Goal: Task Accomplishment & Management: Manage account settings

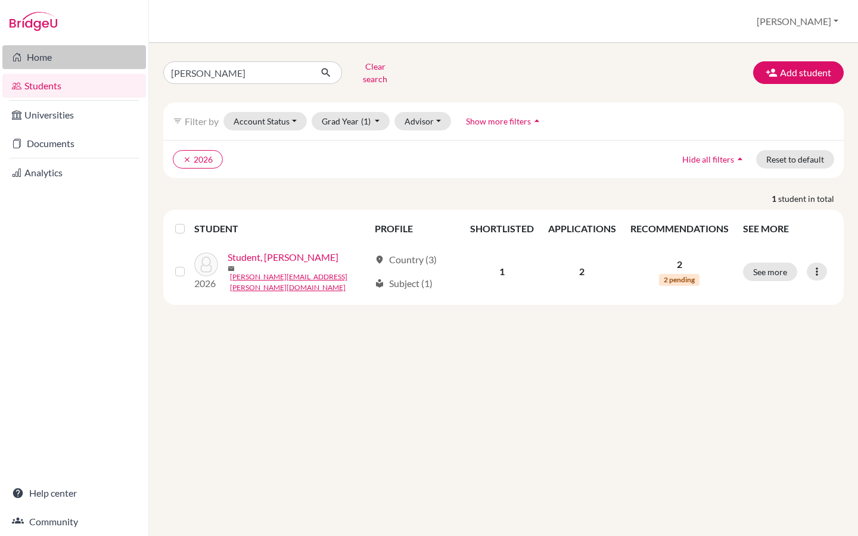
click at [48, 61] on link "Home" at bounding box center [74, 57] width 144 height 24
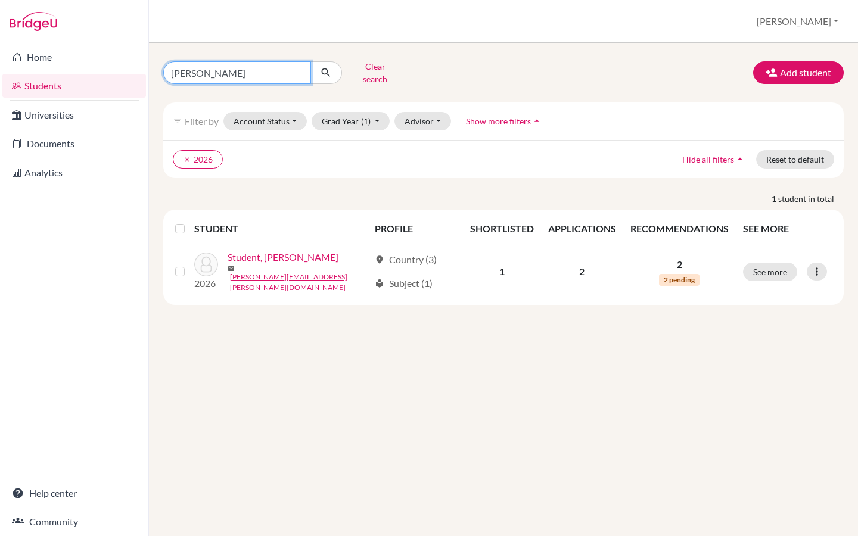
click at [206, 73] on input "[PERSON_NAME]" at bounding box center [237, 72] width 148 height 23
type input "r"
type input "[PERSON_NAME]"
click at [332, 71] on button "submit" at bounding box center [326, 72] width 32 height 23
click at [251, 67] on input "[PERSON_NAME]" at bounding box center [237, 72] width 148 height 23
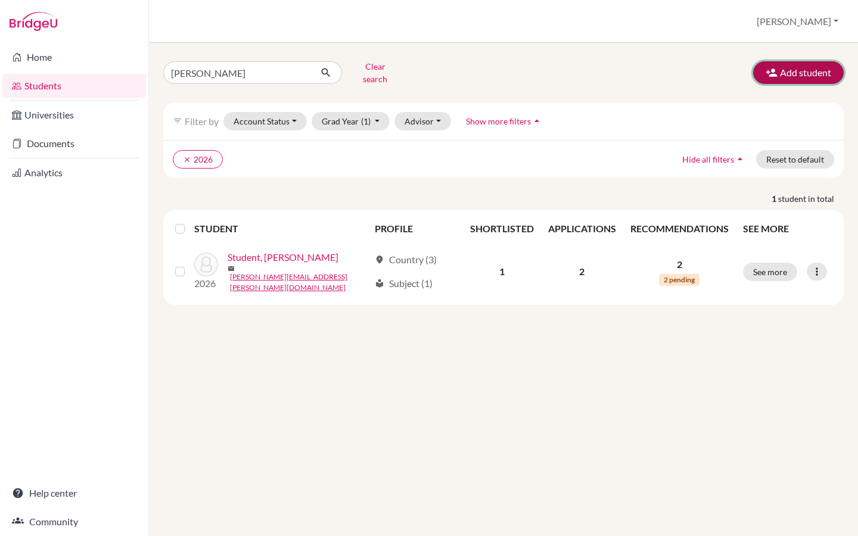
click at [786, 71] on button "Add student" at bounding box center [798, 72] width 91 height 23
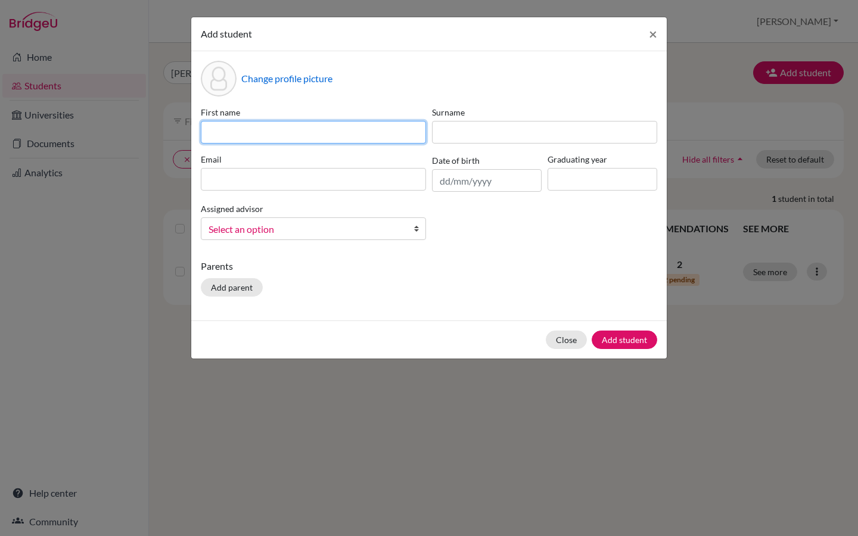
click at [262, 132] on input at bounding box center [313, 132] width 225 height 23
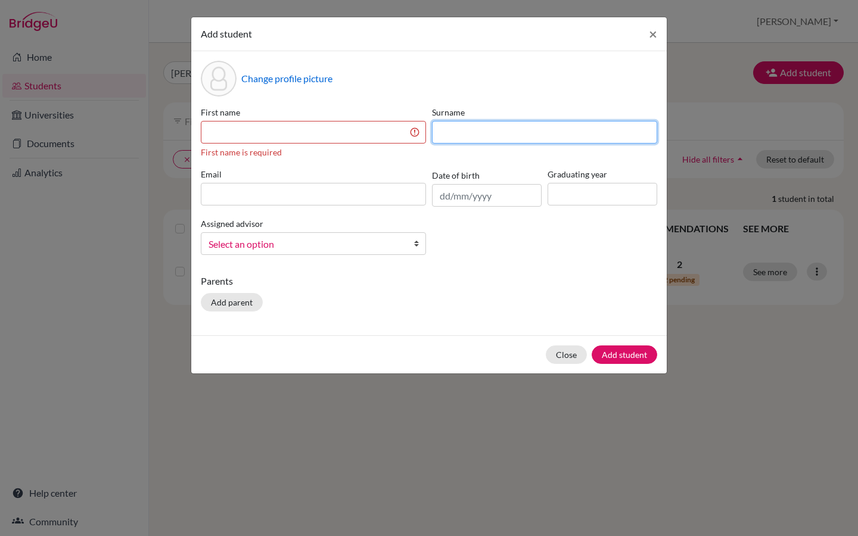
click at [463, 138] on input at bounding box center [544, 132] width 225 height 23
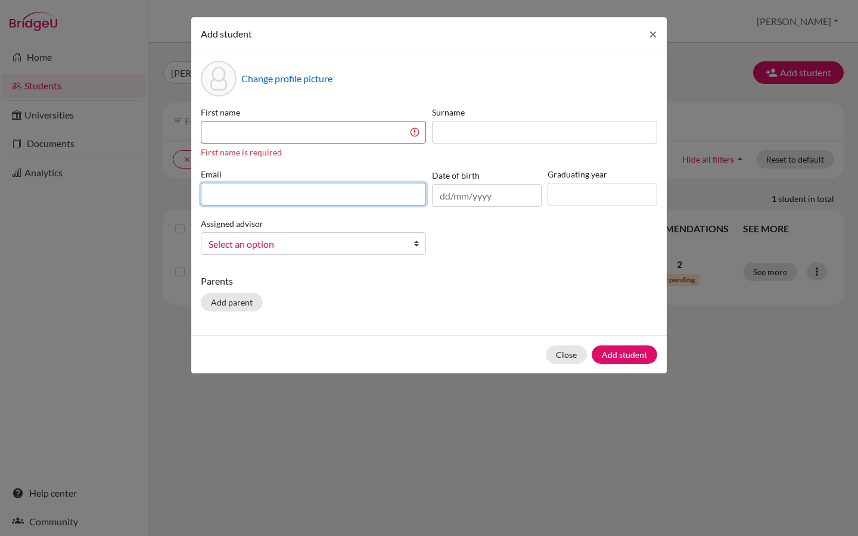
click at [266, 193] on input at bounding box center [313, 194] width 225 height 23
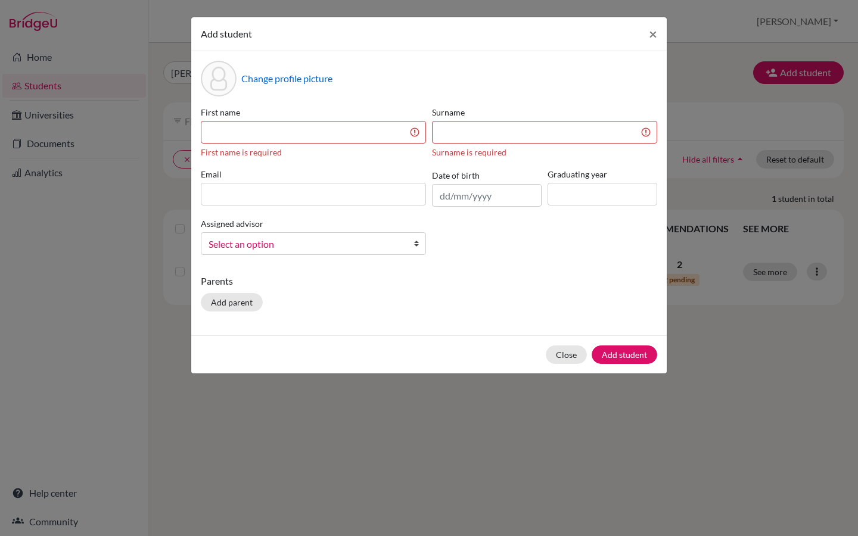
click at [301, 244] on div "Assigned advisor Advisor, Benji Advisor, Jessica Advisor, Lydia Advisor, Marco …" at bounding box center [313, 235] width 231 height 39
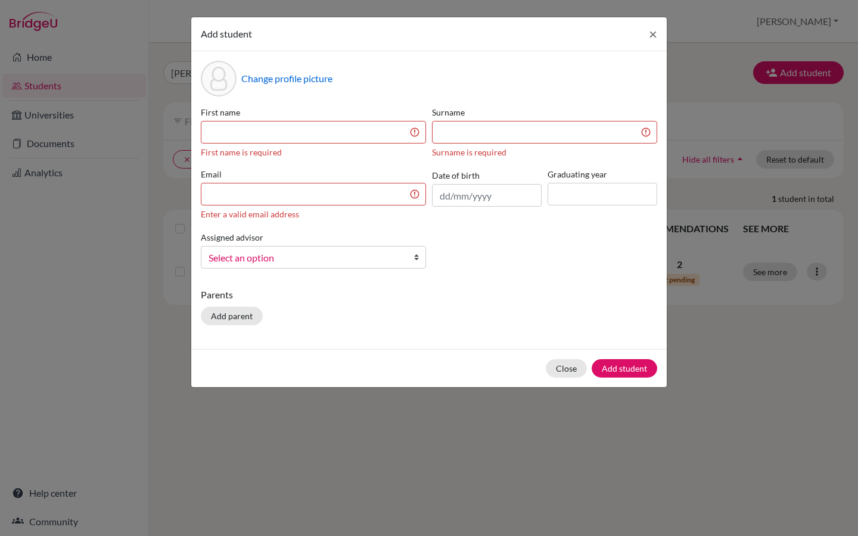
click at [292, 259] on span "Select an option" at bounding box center [305, 257] width 194 height 15
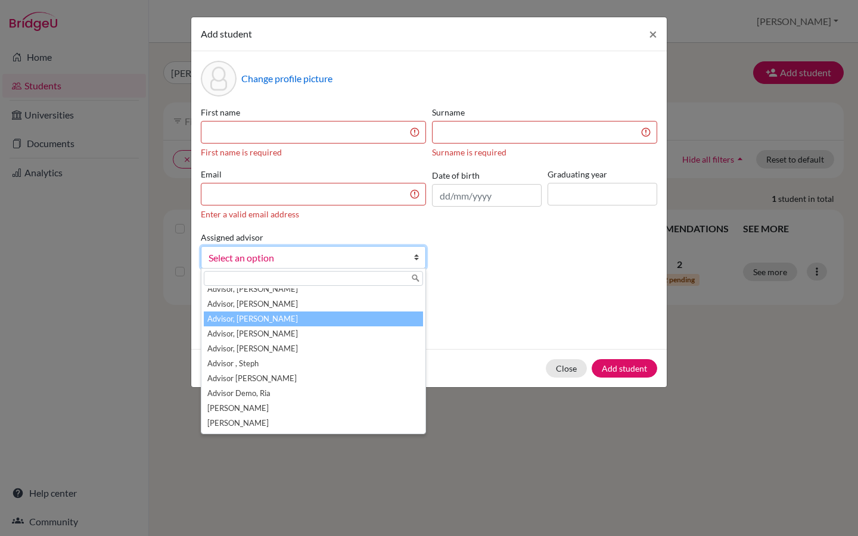
scroll to position [23, 0]
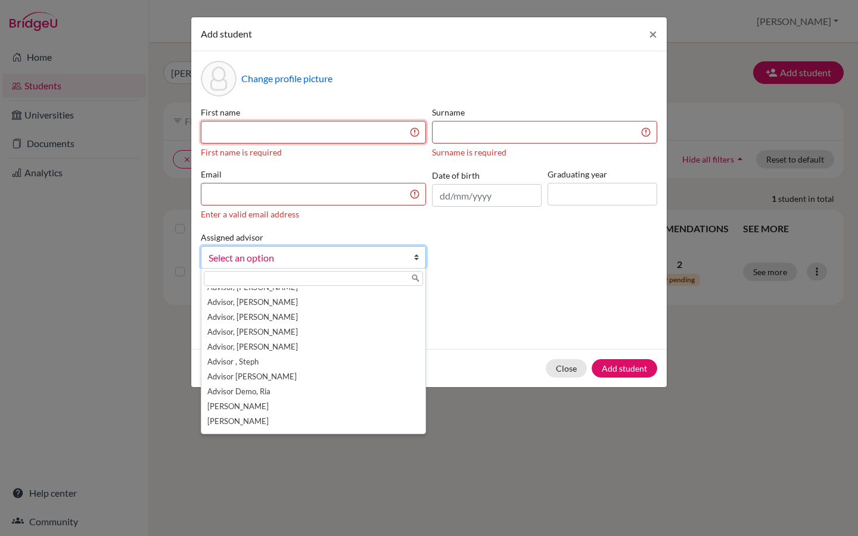
click at [291, 130] on input at bounding box center [313, 132] width 225 height 23
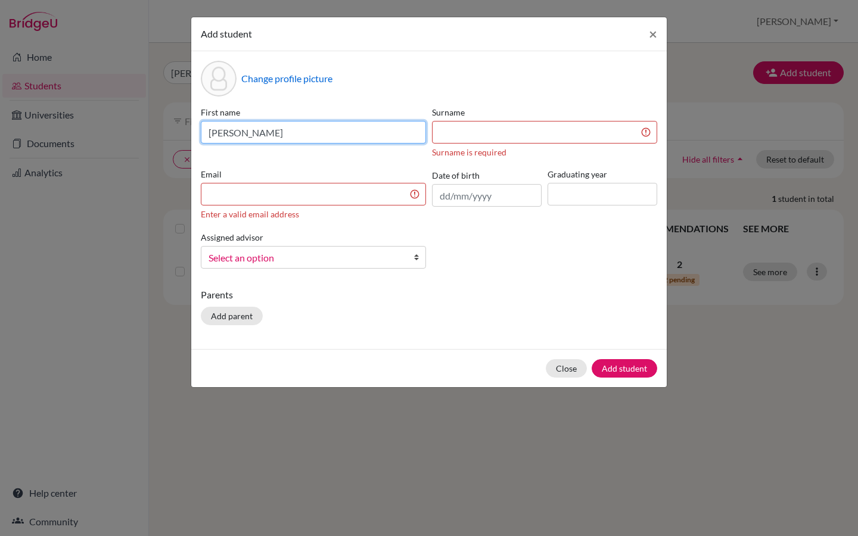
type input "Tanmay"
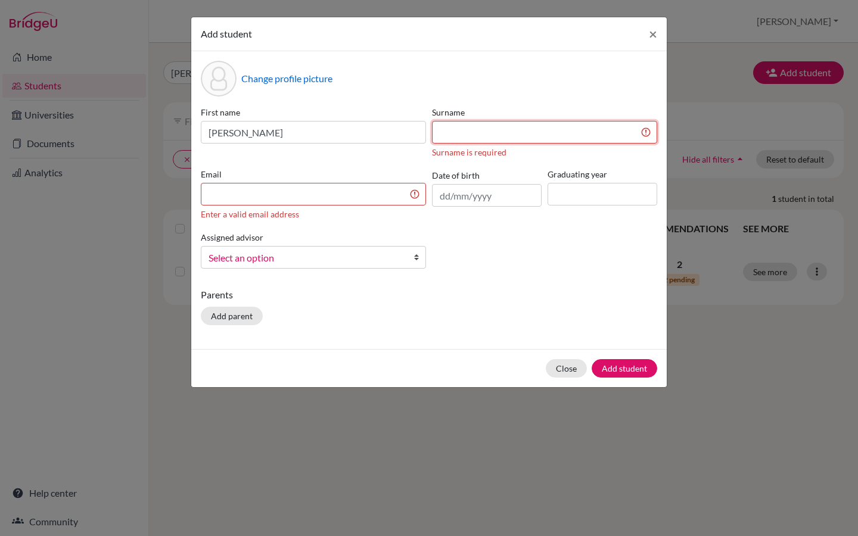
click at [576, 126] on input at bounding box center [544, 132] width 225 height 23
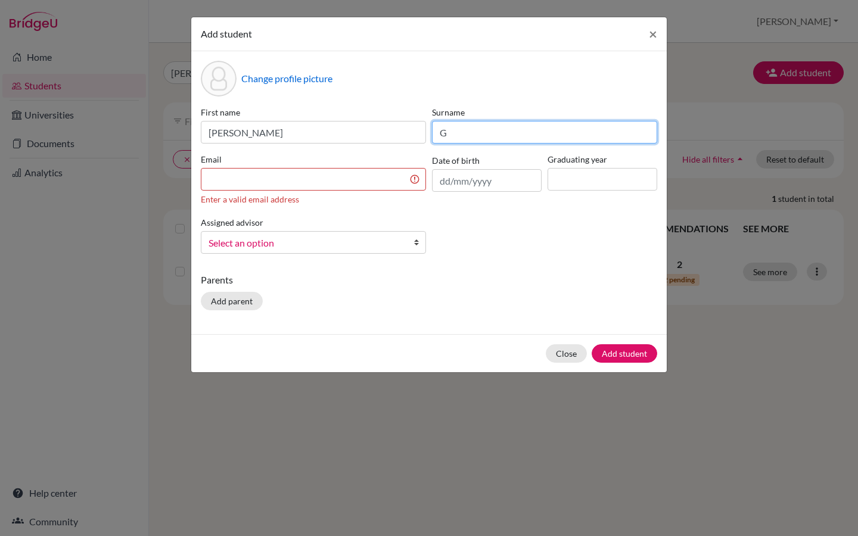
type input "G"
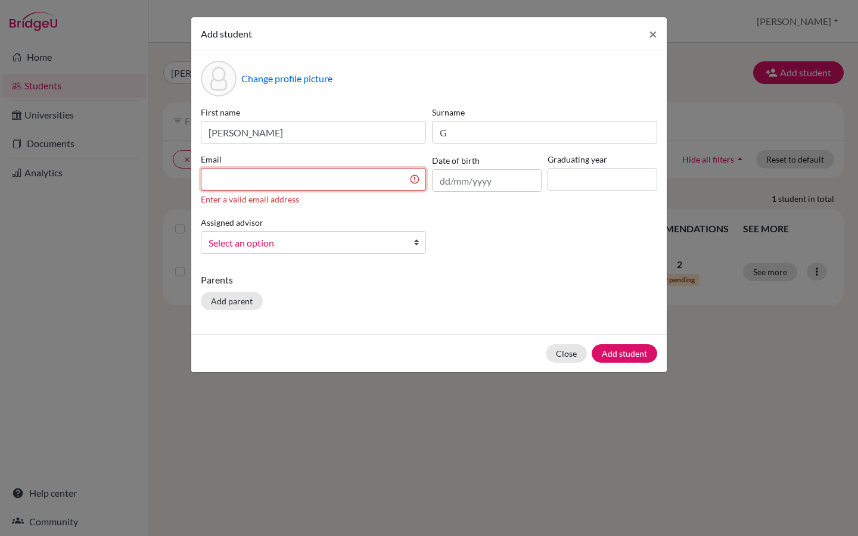
click at [301, 179] on input at bounding box center [313, 179] width 225 height 23
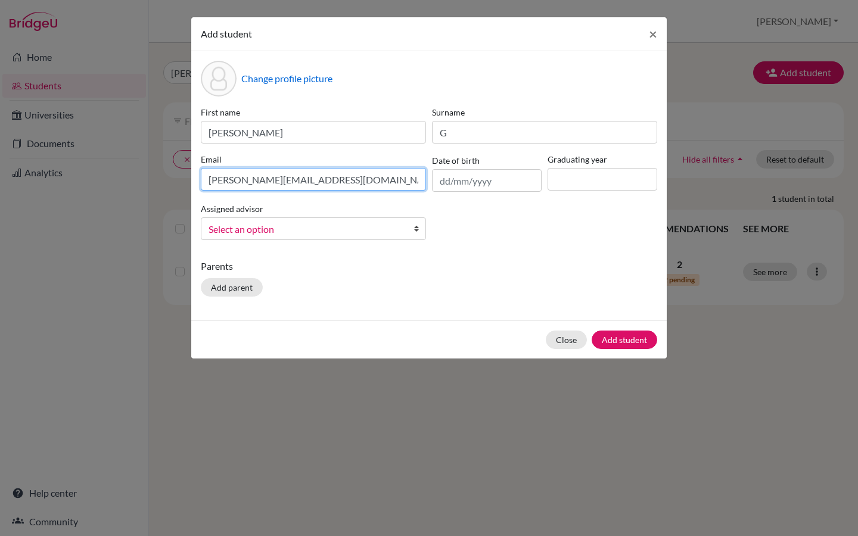
type input "tanmaygupta.asm@gmail.com"
click at [312, 228] on span "Select an option" at bounding box center [305, 229] width 194 height 15
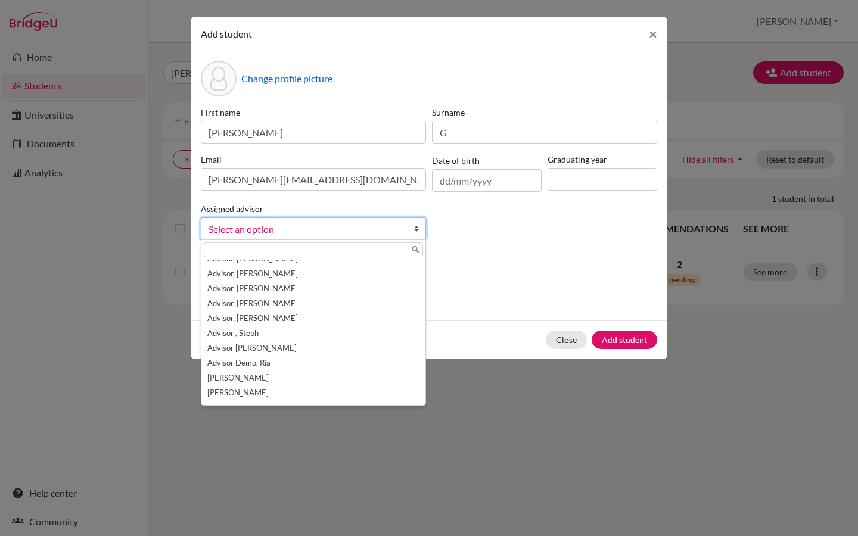
scroll to position [0, 0]
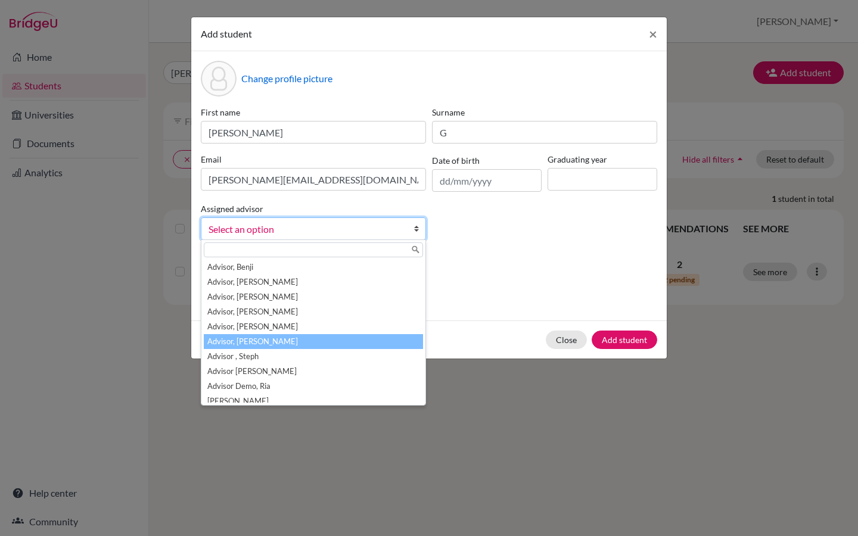
click at [261, 341] on li "Advisor, Riya" at bounding box center [313, 341] width 219 height 15
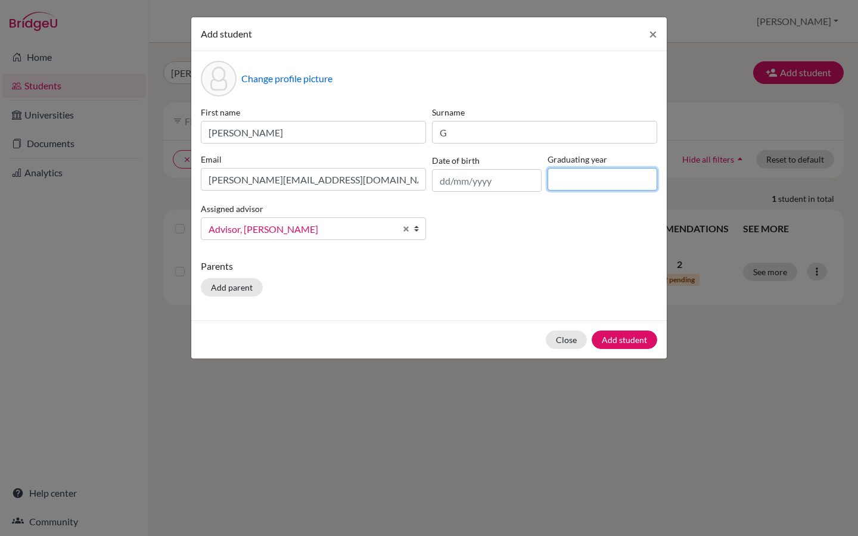
click at [566, 181] on input at bounding box center [602, 179] width 110 height 23
type input "2026"
click at [623, 341] on button "Add student" at bounding box center [624, 340] width 66 height 18
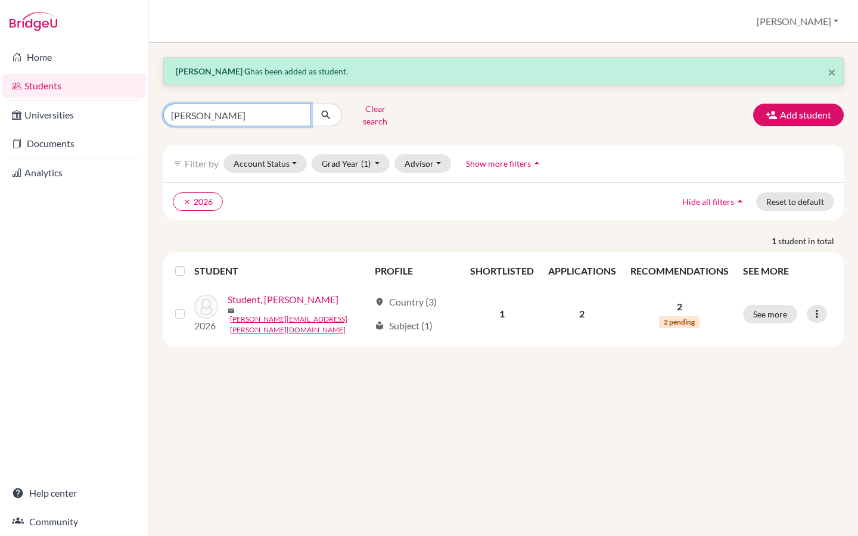
click at [204, 115] on input "[PERSON_NAME]" at bounding box center [237, 115] width 148 height 23
type input "R"
click at [372, 107] on button "Clear search" at bounding box center [375, 114] width 66 height 31
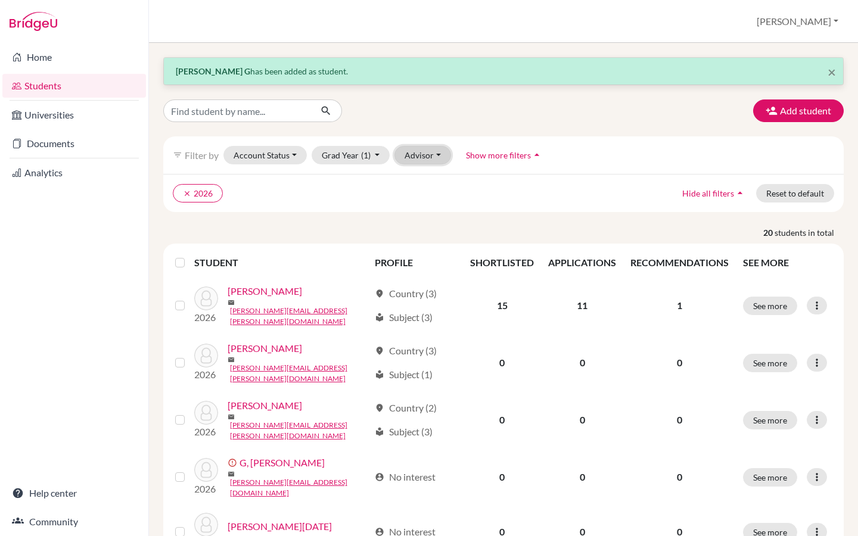
click at [411, 158] on button "Advisor" at bounding box center [422, 155] width 57 height 18
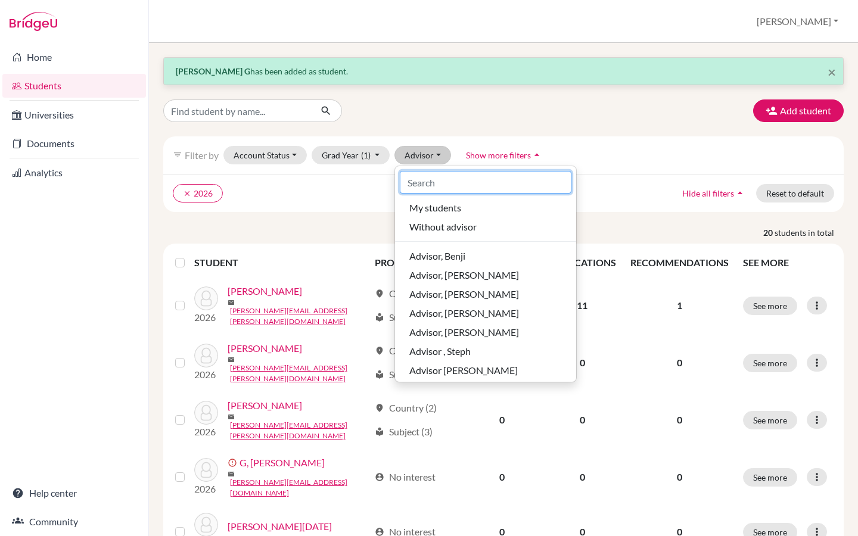
click at [420, 184] on input at bounding box center [486, 182] width 172 height 23
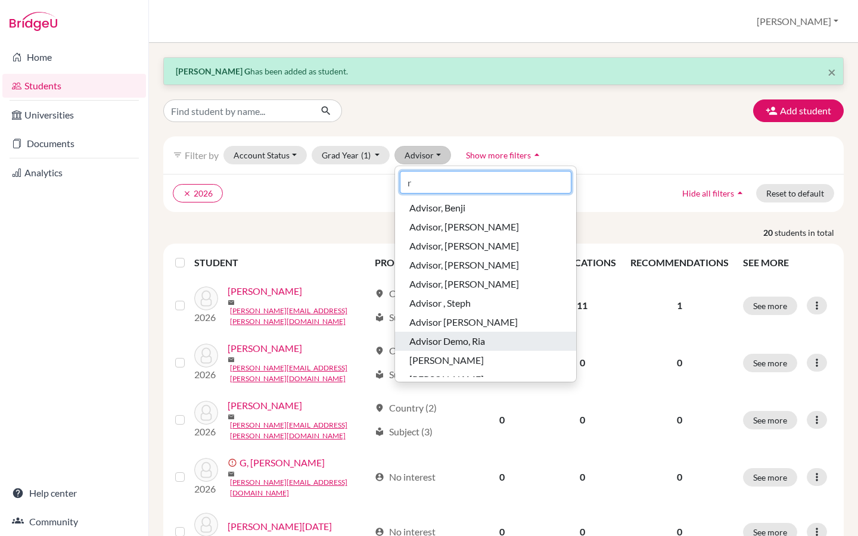
type input "r"
click at [465, 337] on span "Advisor Demo, Ria" at bounding box center [447, 341] width 76 height 14
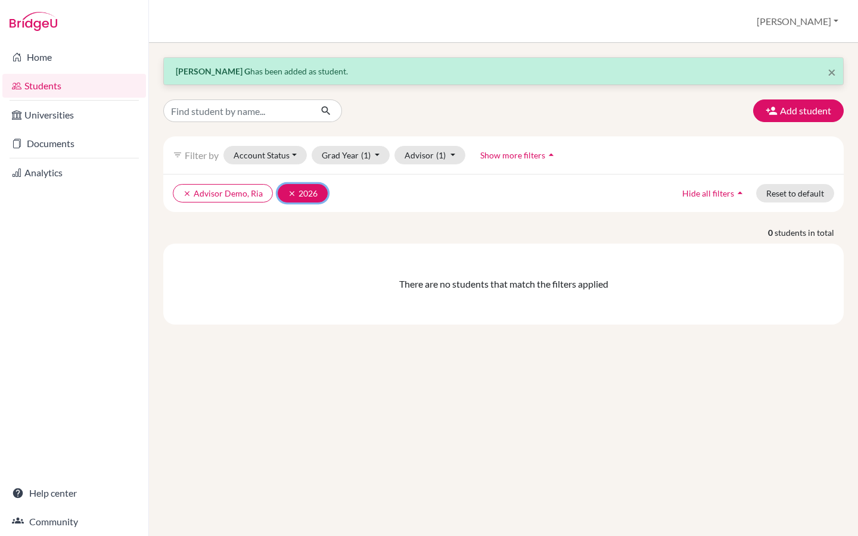
click at [294, 193] on icon "clear" at bounding box center [292, 193] width 8 height 8
click at [202, 204] on div "clear Advisor Demo, Ria Hide all filters arrow_drop_up Reset to default" at bounding box center [503, 193] width 680 height 38
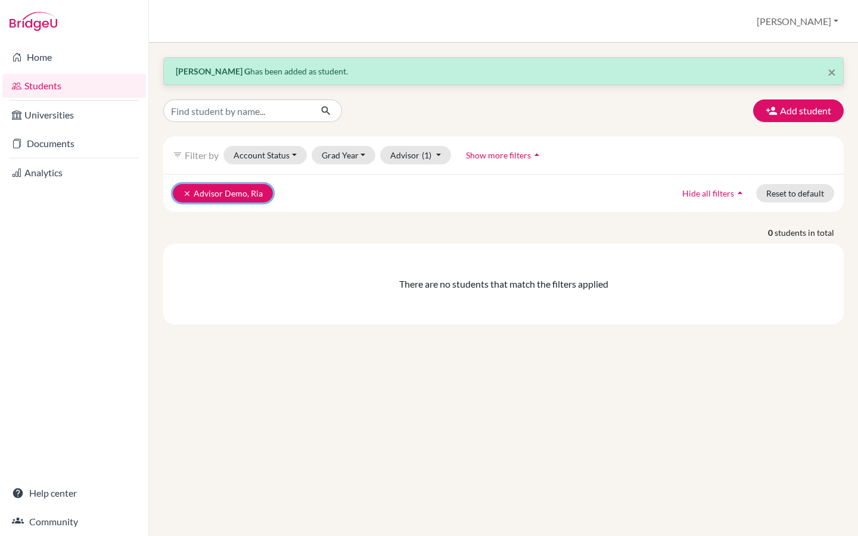
click at [207, 195] on button "clear Advisor Demo, Ria" at bounding box center [223, 193] width 100 height 18
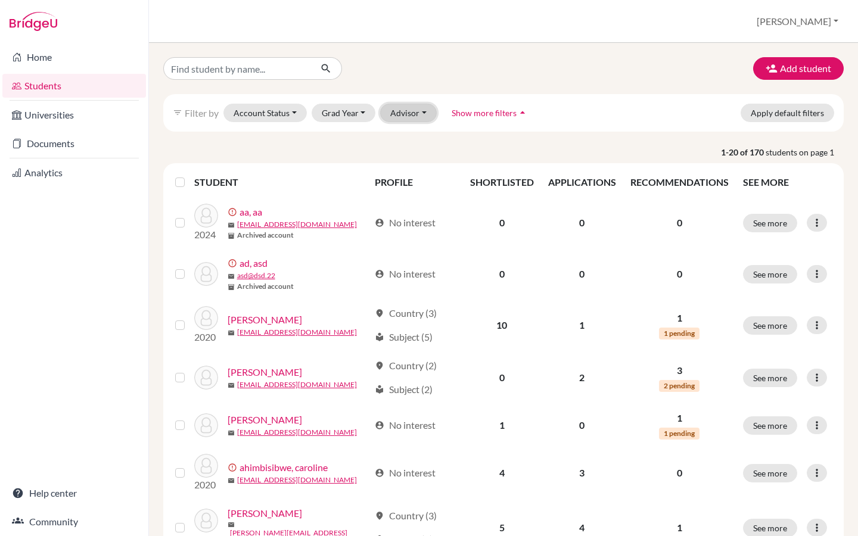
click at [414, 107] on button "Advisor" at bounding box center [408, 113] width 57 height 18
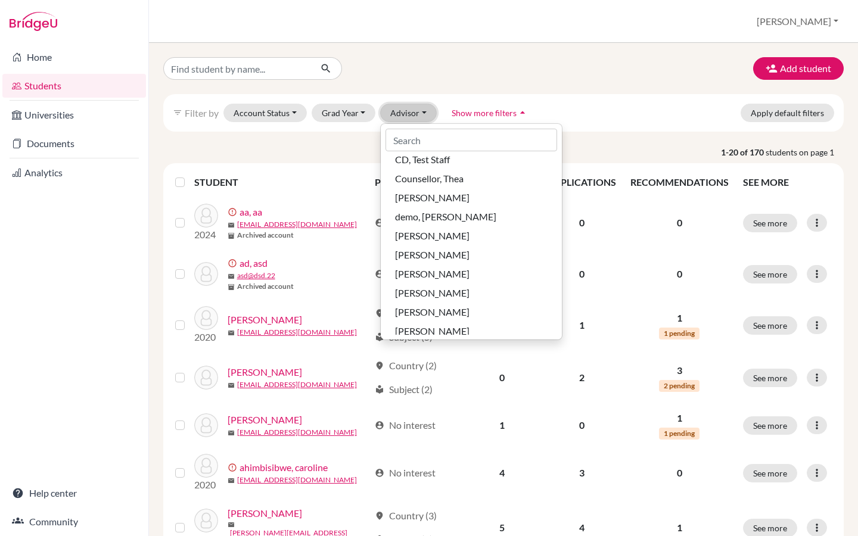
scroll to position [247, 0]
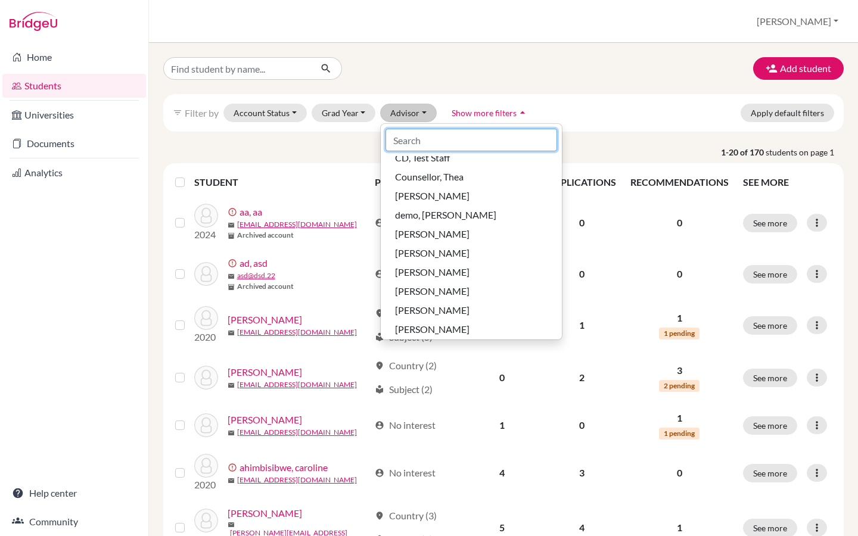
click at [435, 134] on input at bounding box center [471, 140] width 172 height 23
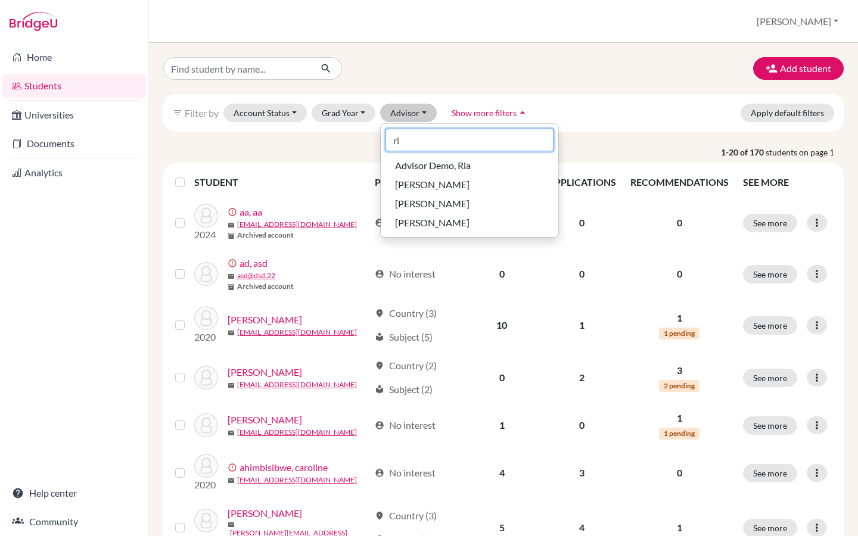
scroll to position [0, 0]
type input "ri"
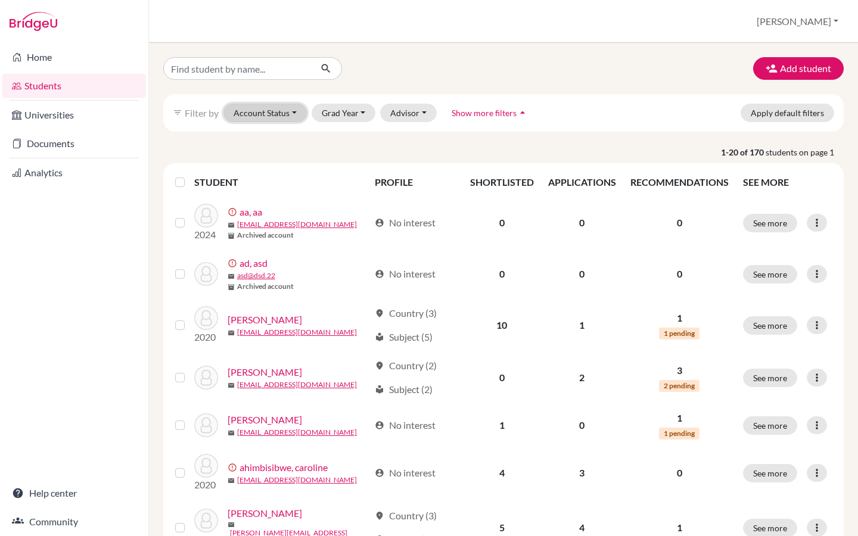
click at [279, 110] on button "Account Status" at bounding box center [264, 113] width 83 height 18
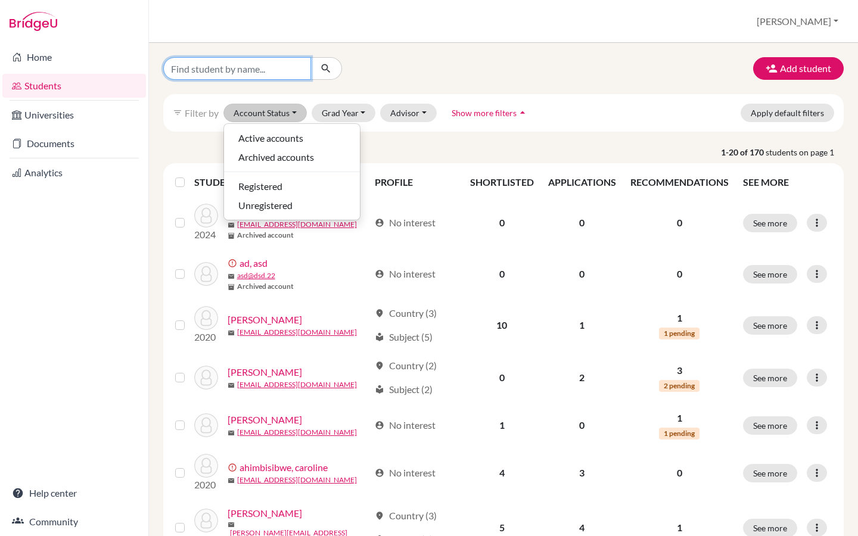
click at [263, 64] on input "Find student by name..." at bounding box center [237, 68] width 148 height 23
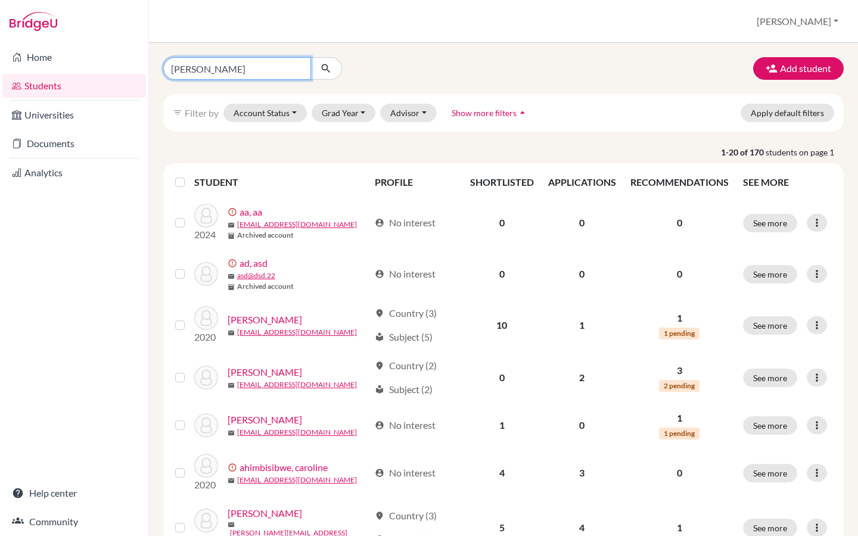
type input "[PERSON_NAME]"
click at [321, 72] on icon "submit" at bounding box center [326, 69] width 12 height 12
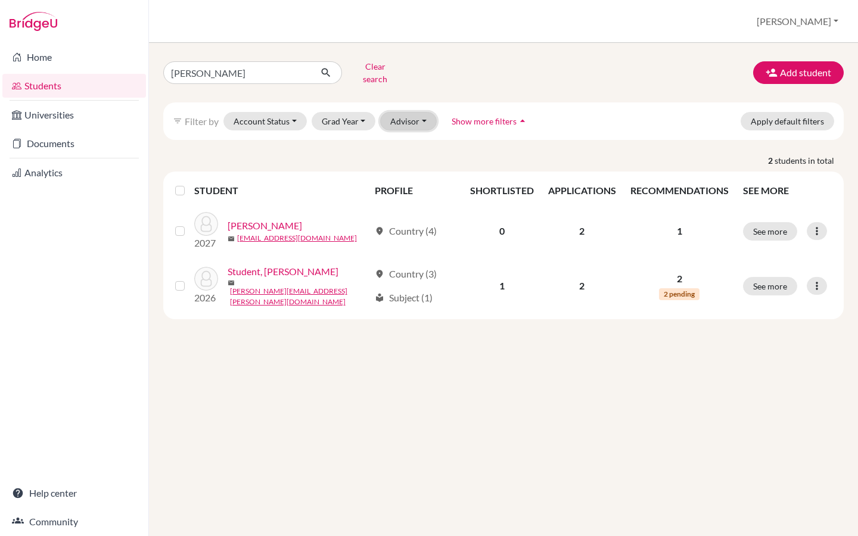
click at [409, 112] on button "Advisor" at bounding box center [408, 121] width 57 height 18
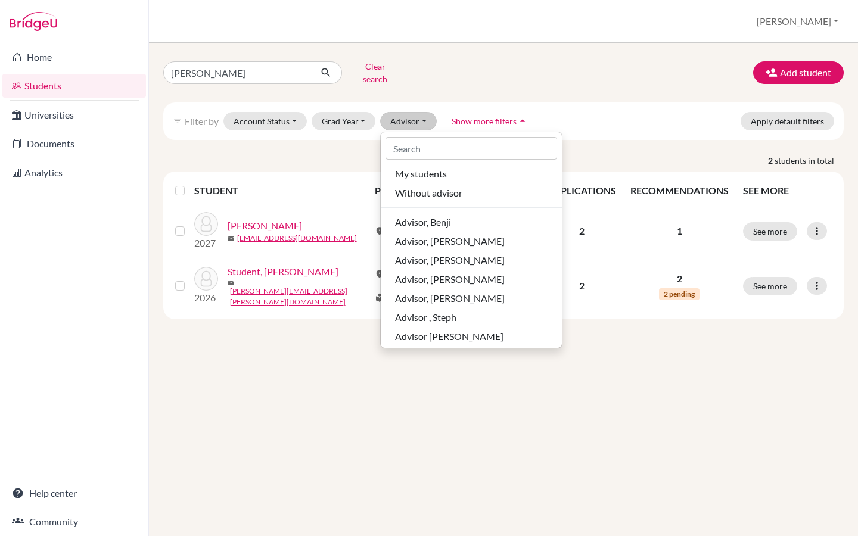
click at [297, 162] on div "2 students in total STUDENT PROFILE SHORTLISTED APPLICATIONS RECOMMENDATIONS SE…" at bounding box center [503, 236] width 698 height 165
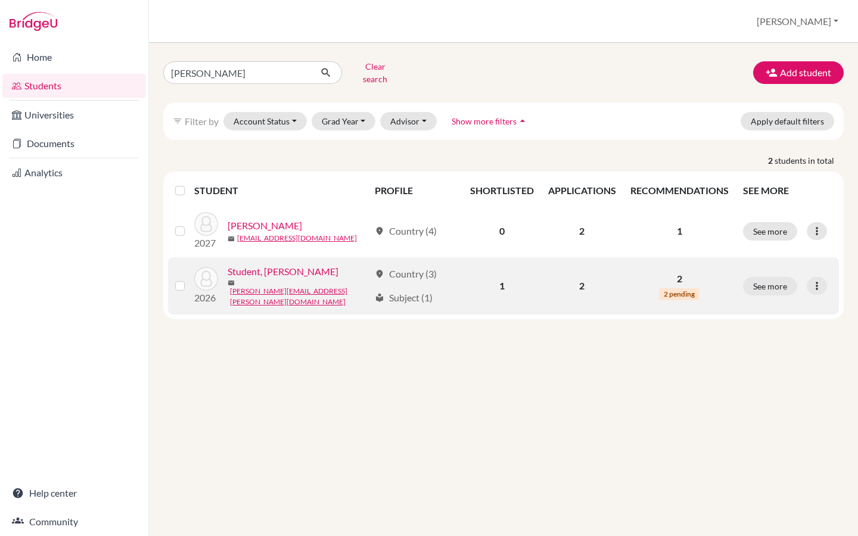
click at [252, 272] on link "Student, Riya" at bounding box center [282, 271] width 111 height 14
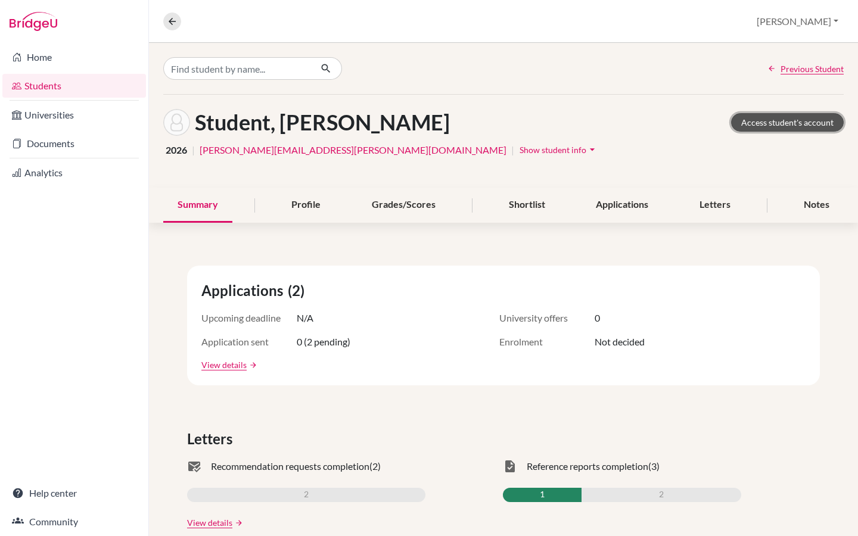
click at [772, 127] on link "Access student's account" at bounding box center [787, 122] width 113 height 18
click at [309, 212] on div "Profile" at bounding box center [306, 205] width 58 height 35
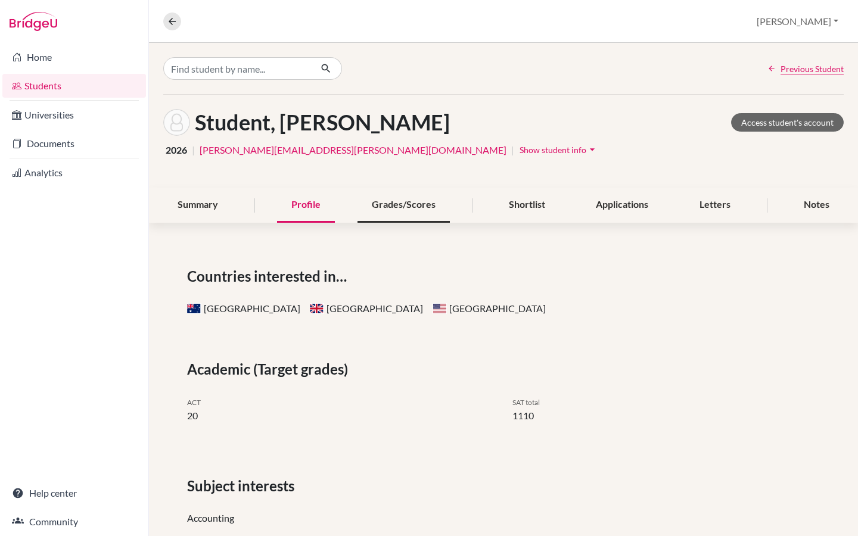
click at [406, 210] on div "Grades/Scores" at bounding box center [403, 205] width 92 height 35
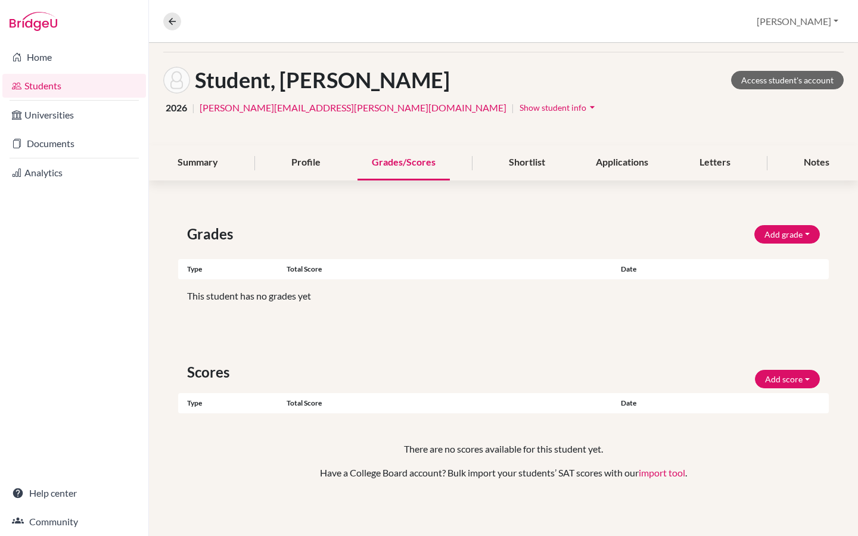
scroll to position [43, 0]
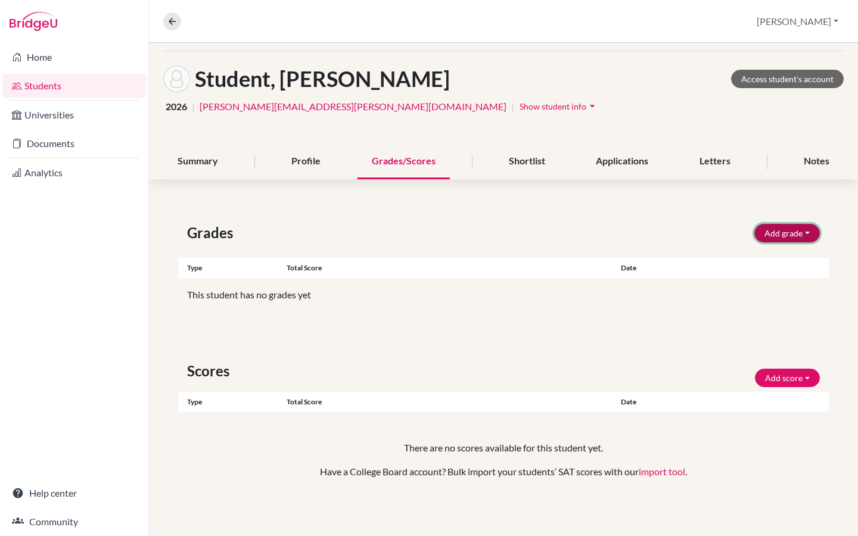
click at [760, 238] on button "Add grade" at bounding box center [787, 233] width 66 height 18
click at [616, 222] on div "Grades Add grade IB Predicted 4.0 GPA Weighted GPA" at bounding box center [503, 232] width 650 height 21
click at [521, 161] on div "Shortlist" at bounding box center [526, 161] width 65 height 35
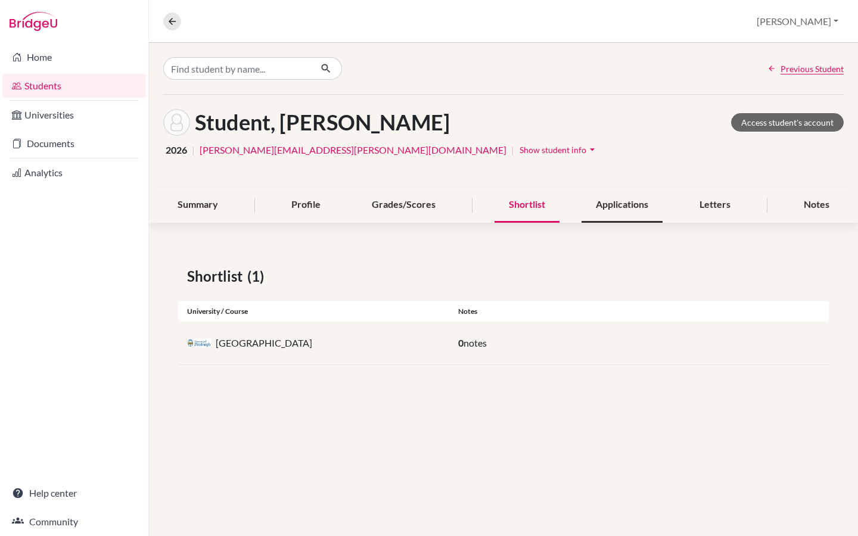
click at [629, 208] on div "Applications" at bounding box center [621, 205] width 81 height 35
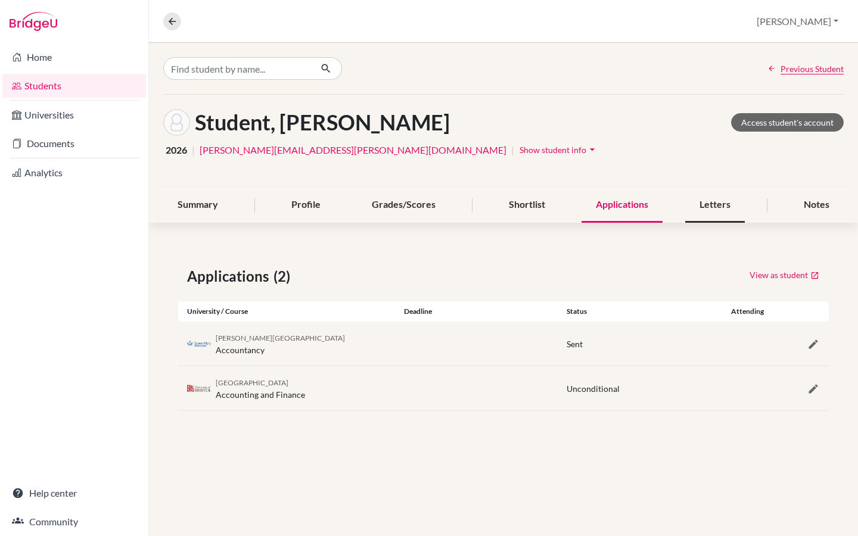
click at [716, 204] on div "Letters" at bounding box center [715, 205] width 60 height 35
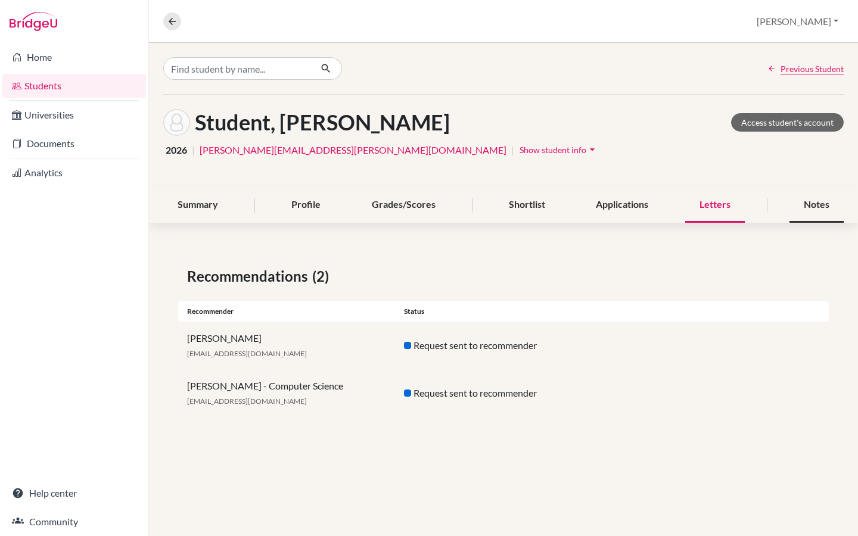
click at [819, 201] on div "Notes" at bounding box center [816, 205] width 54 height 35
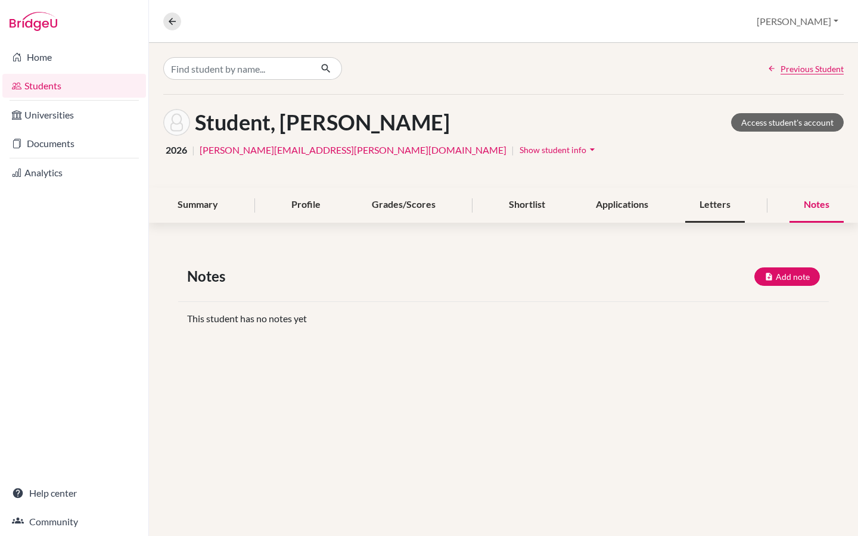
click at [715, 213] on div "Letters" at bounding box center [715, 205] width 60 height 35
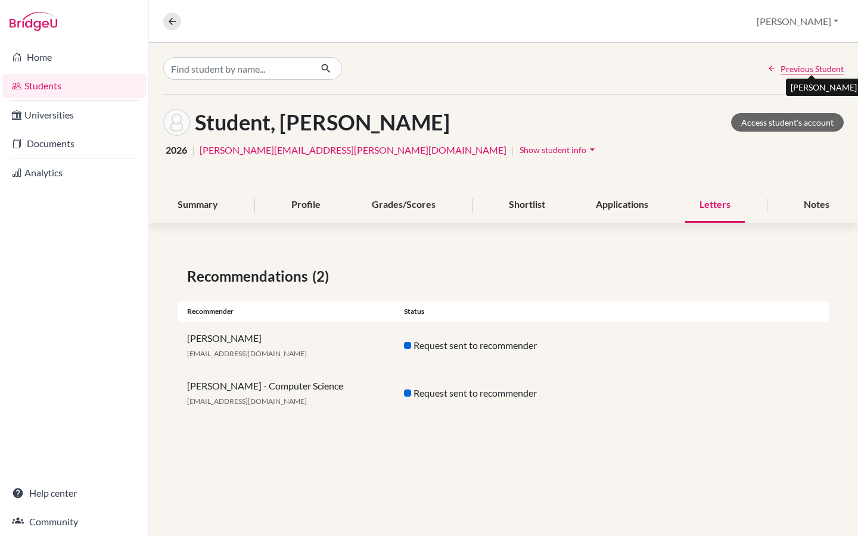
click at [805, 70] on span "Previous Student" at bounding box center [811, 69] width 63 height 13
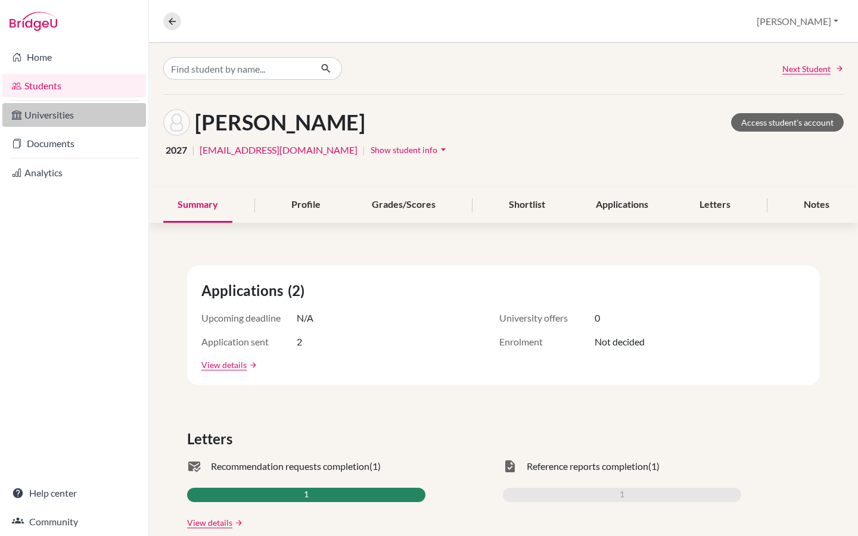
click at [81, 114] on link "Universities" at bounding box center [74, 115] width 144 height 24
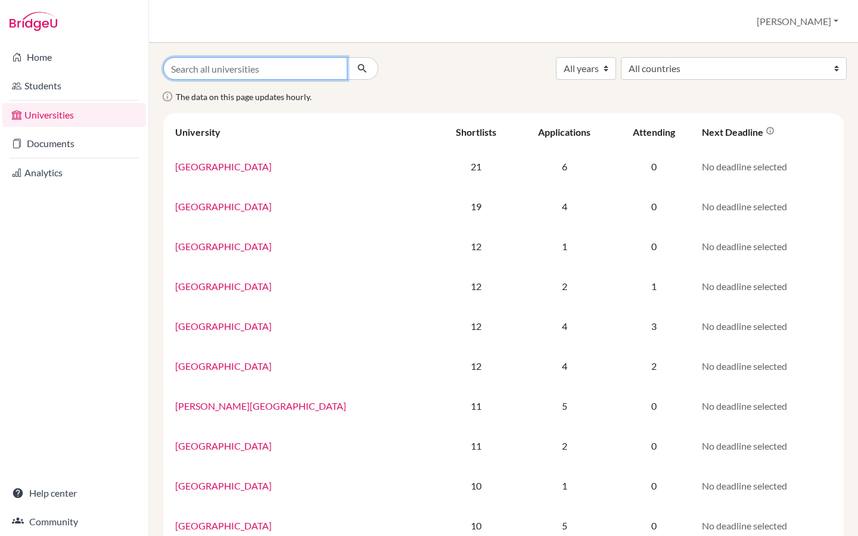
click at [248, 67] on input "Search all universities" at bounding box center [255, 68] width 184 height 23
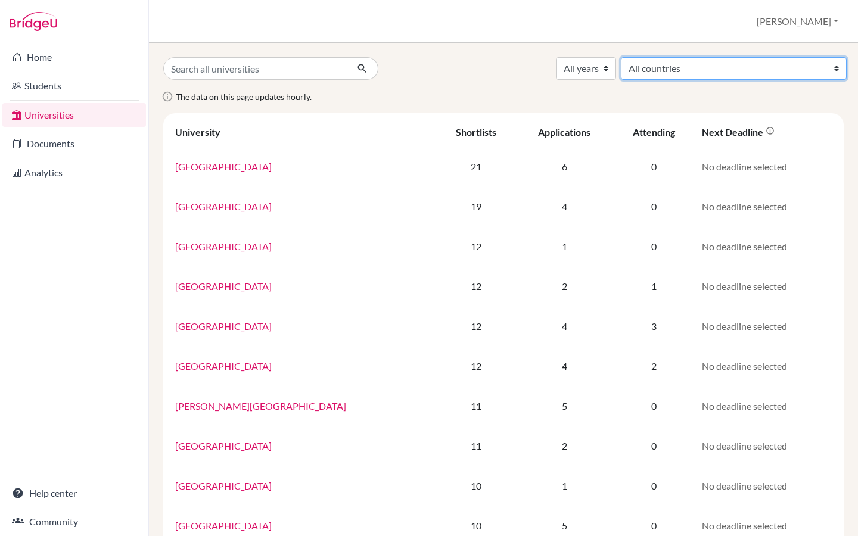
click at [750, 72] on select "All countries Angola Australia Bangladesh Canada China Colombia Congo (Dem. Rep…" at bounding box center [734, 68] width 226 height 23
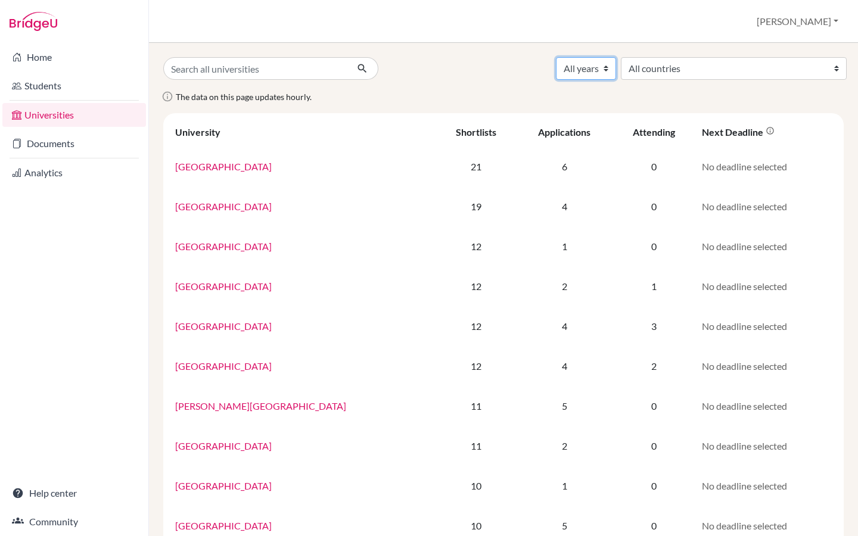
click at [616, 72] on select "All years 2027 2026 2025 2024 2023 2022 2021 2020 2019 2018 2017 2016 2014 2010…" at bounding box center [586, 68] width 60 height 23
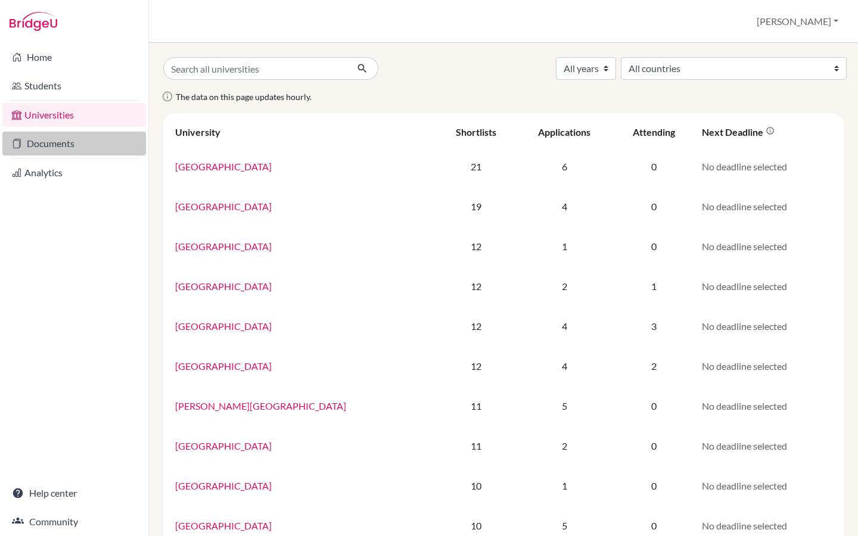
click at [69, 142] on link "Documents" at bounding box center [74, 144] width 144 height 24
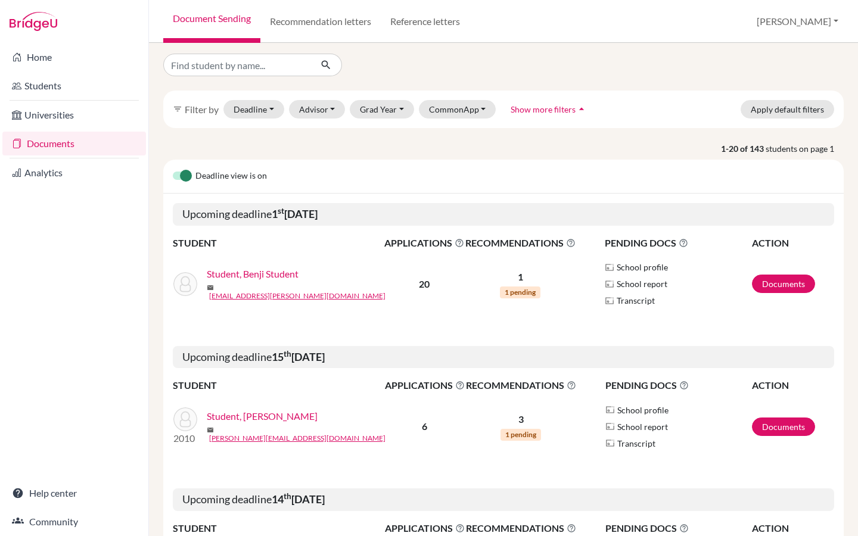
scroll to position [3, 0]
click at [301, 23] on link "Recommendation letters" at bounding box center [320, 21] width 120 height 43
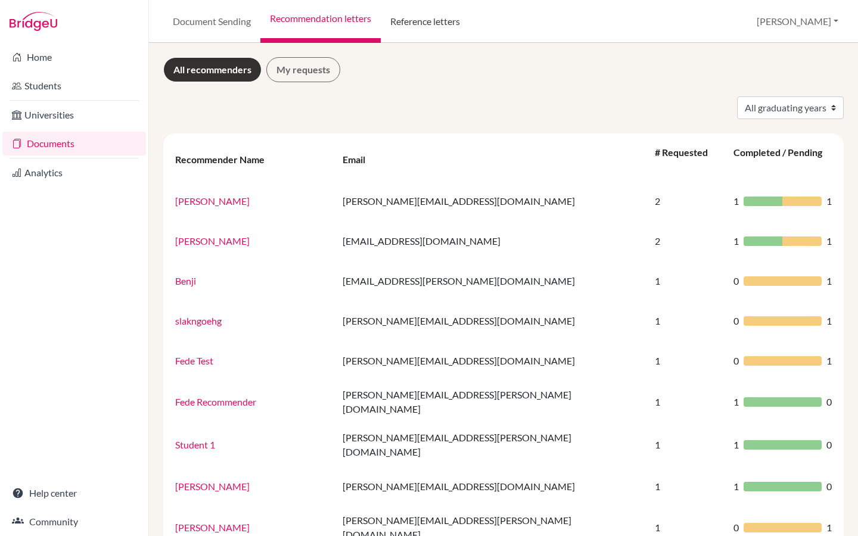
click at [427, 24] on link "Reference letters" at bounding box center [425, 21] width 89 height 43
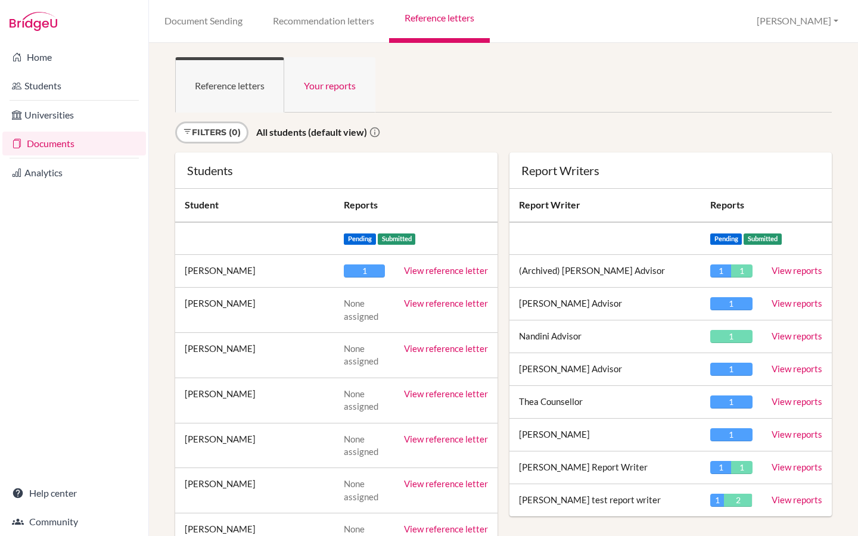
click at [325, 88] on link "Your reports" at bounding box center [329, 84] width 91 height 55
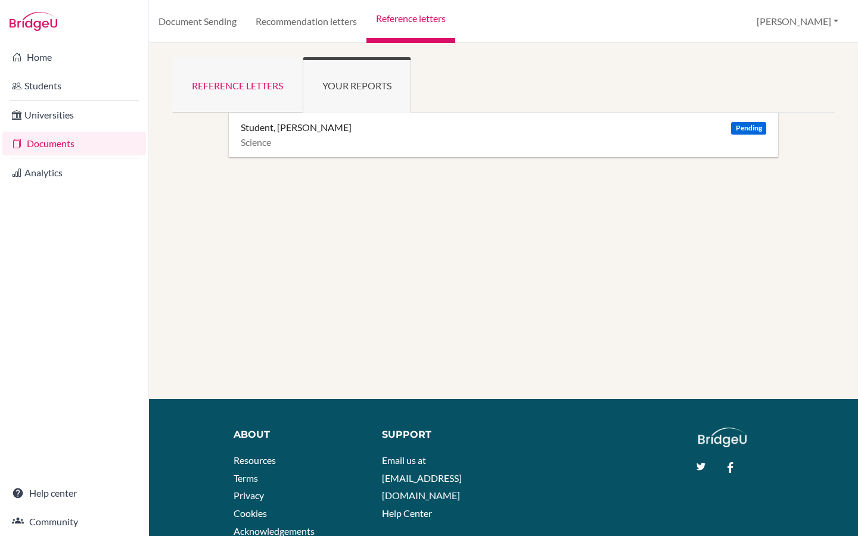
click at [251, 86] on link "Reference letters" at bounding box center [237, 84] width 130 height 55
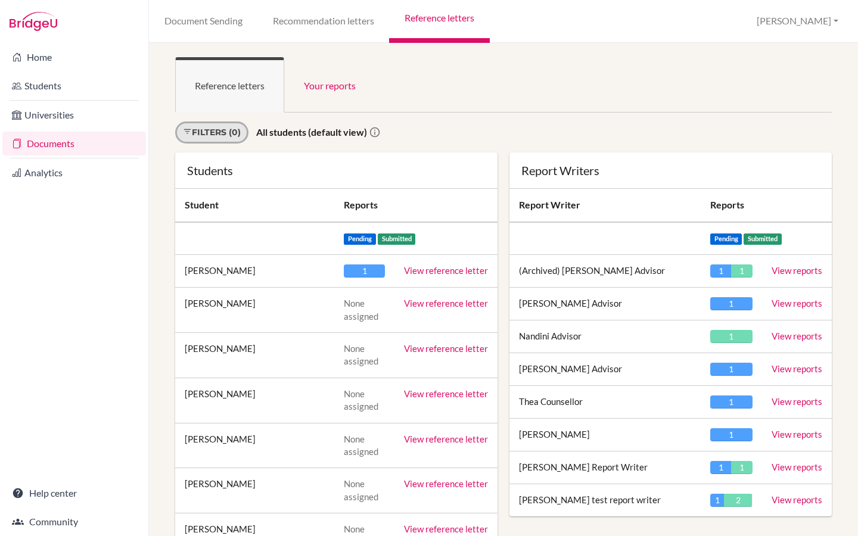
click at [232, 141] on link "Filters (0)" at bounding box center [211, 132] width 73 height 22
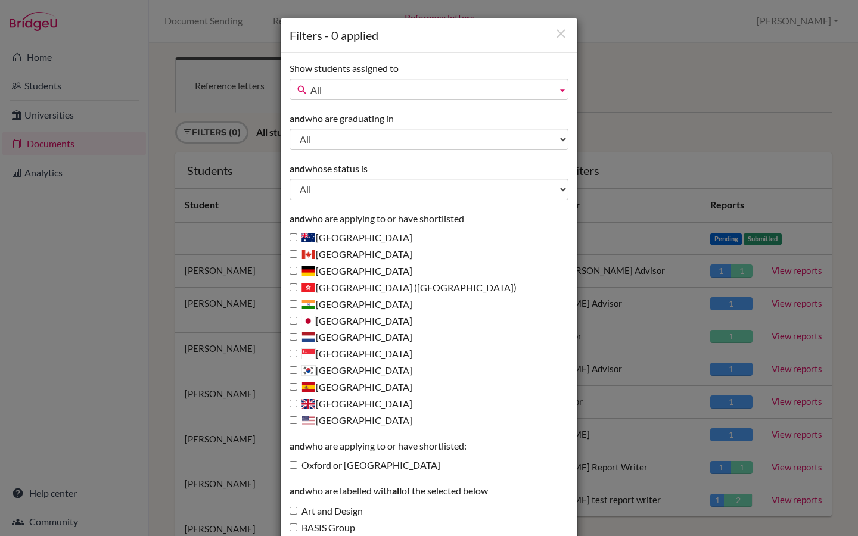
click at [335, 88] on span "All" at bounding box center [431, 89] width 242 height 21
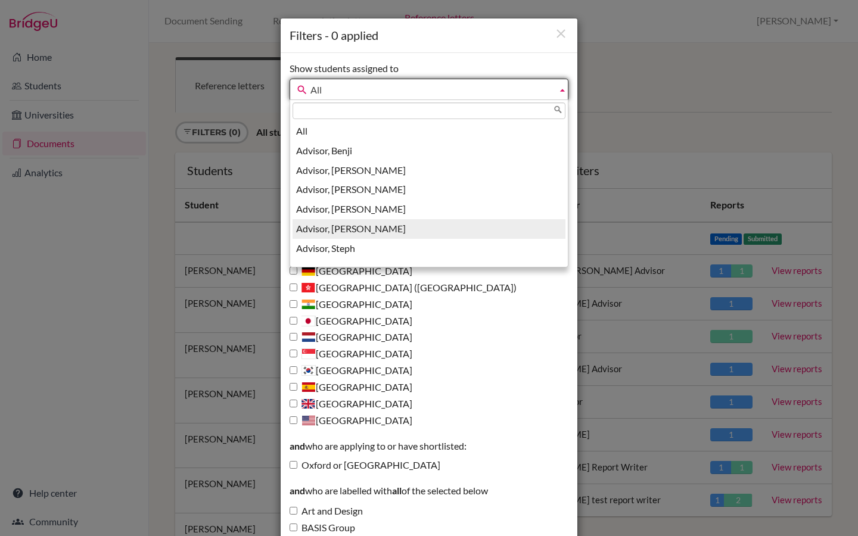
click at [332, 226] on li "Advisor, [PERSON_NAME]" at bounding box center [428, 229] width 273 height 20
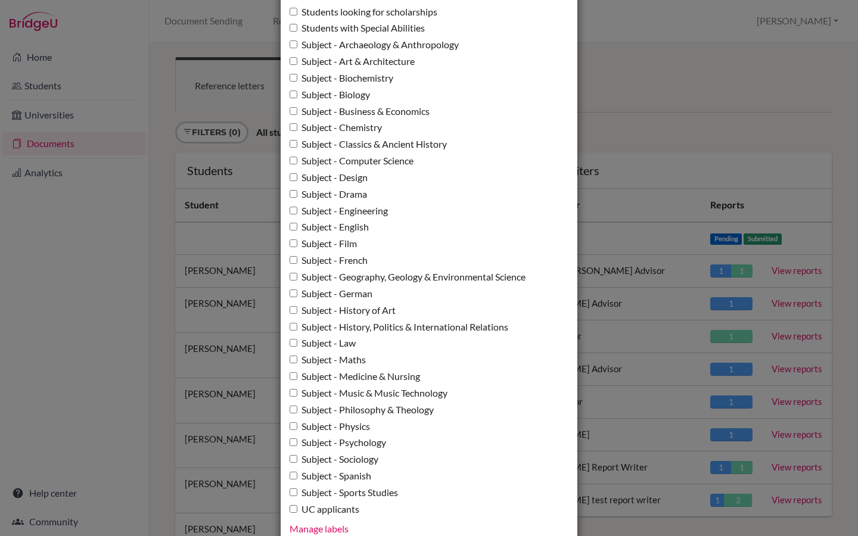
scroll to position [1048, 0]
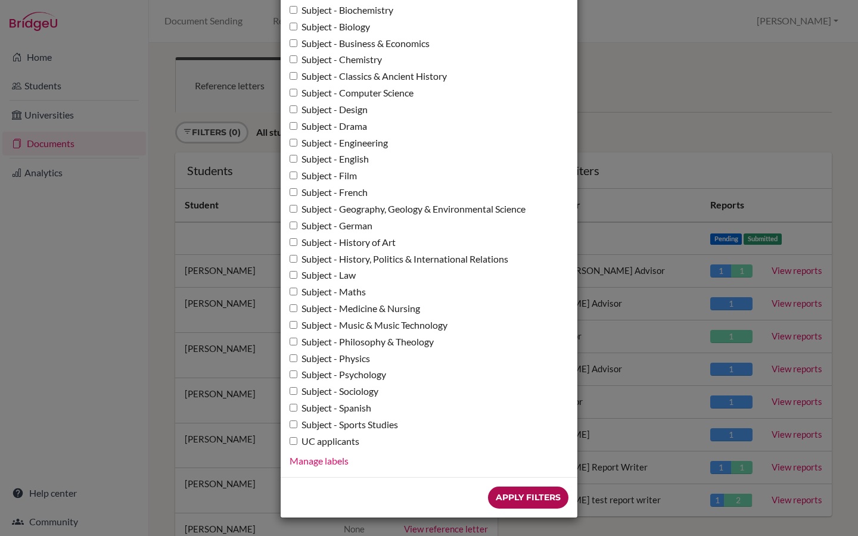
click at [498, 501] on input "Apply Filters" at bounding box center [528, 498] width 80 height 22
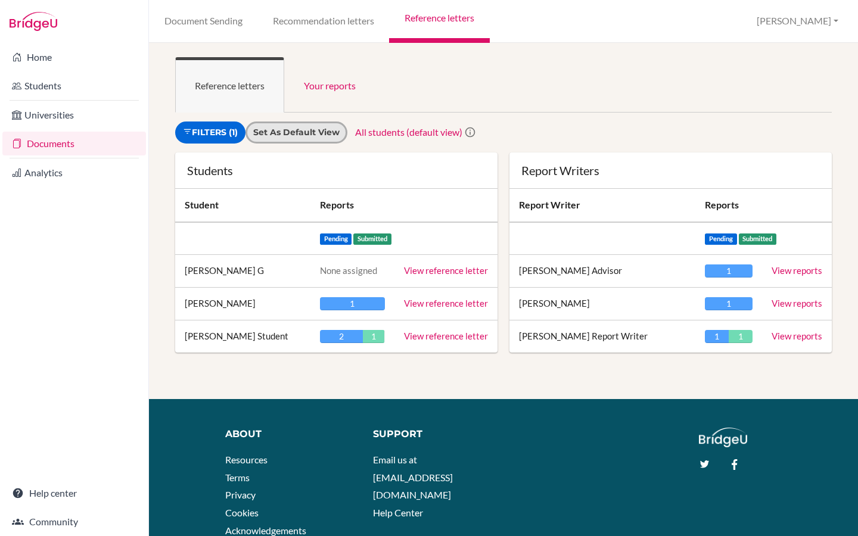
click at [292, 136] on input "Set as default view" at bounding box center [296, 132] width 86 height 13
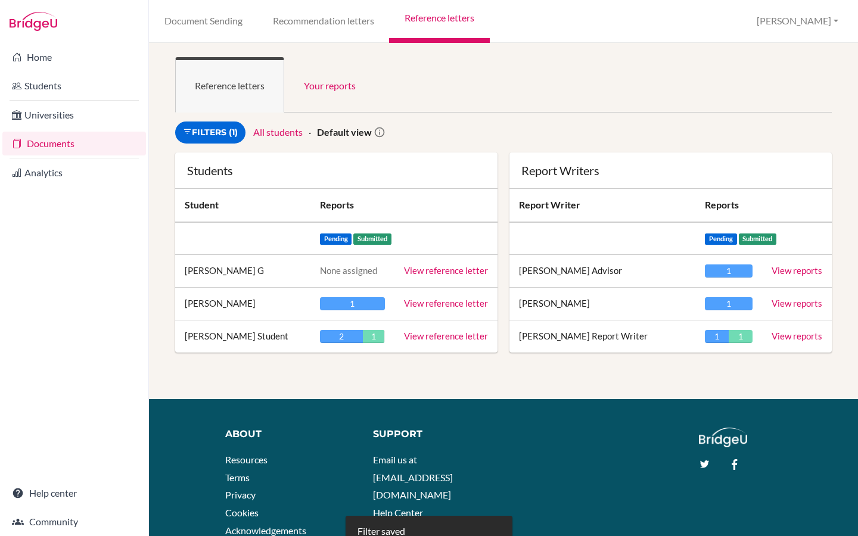
click at [282, 137] on link "All students" at bounding box center [277, 131] width 49 height 11
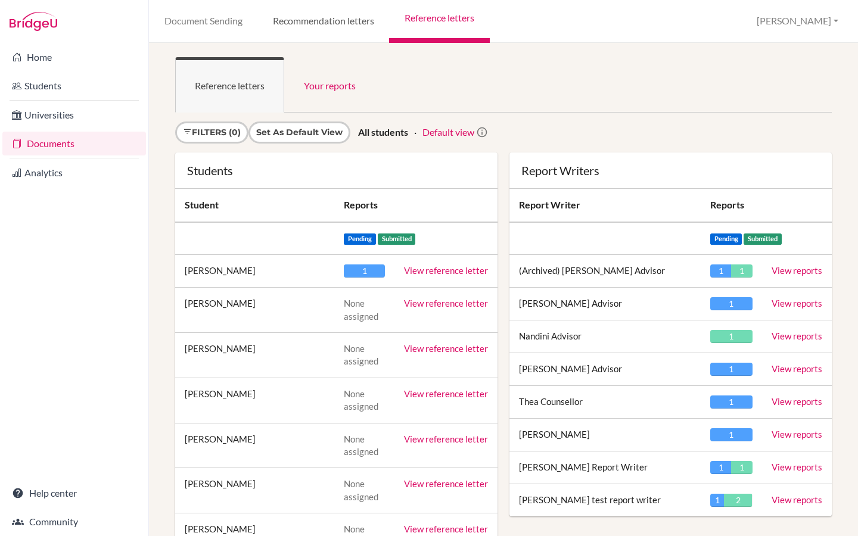
click at [313, 25] on link "Recommendation letters" at bounding box center [323, 21] width 132 height 43
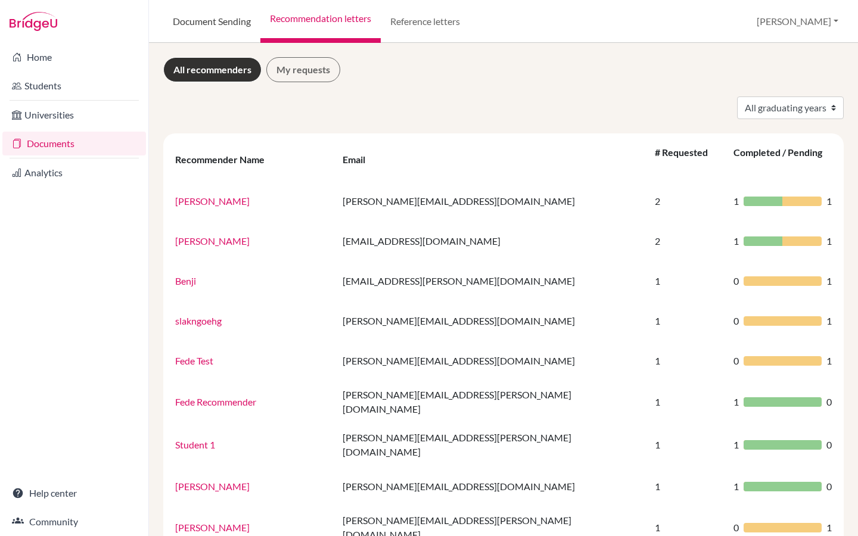
click at [201, 22] on link "Document Sending" at bounding box center [211, 21] width 97 height 43
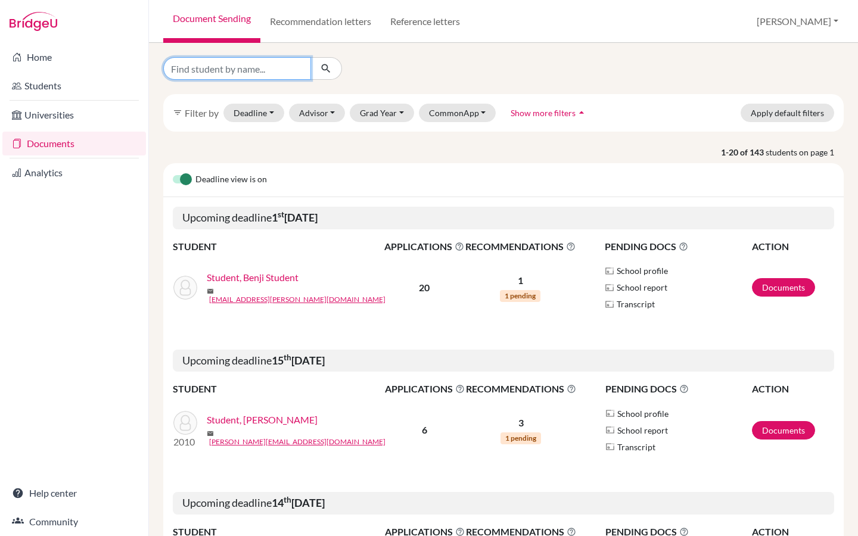
click at [240, 76] on input "Find student by name..." at bounding box center [237, 68] width 148 height 23
type input "[PERSON_NAME]"
click at [328, 73] on icon "submit" at bounding box center [326, 69] width 12 height 12
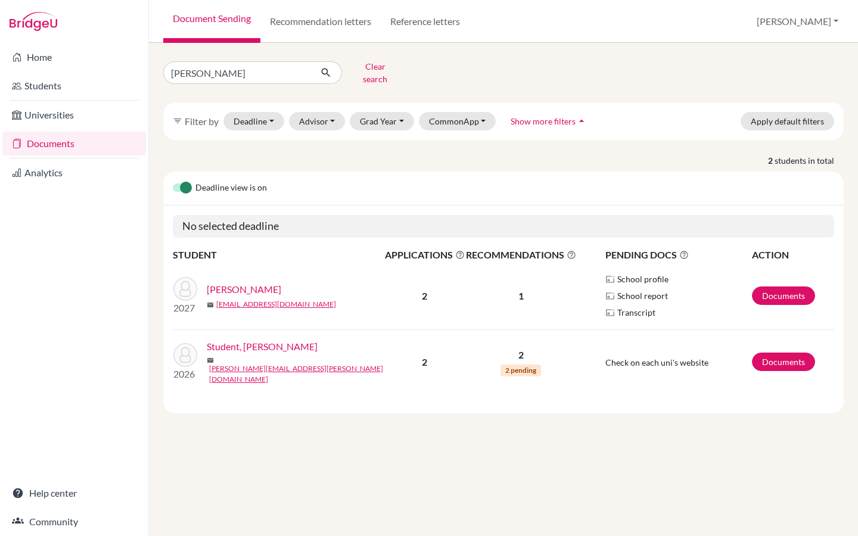
click at [244, 342] on link "Student, [PERSON_NAME]" at bounding box center [262, 346] width 111 height 14
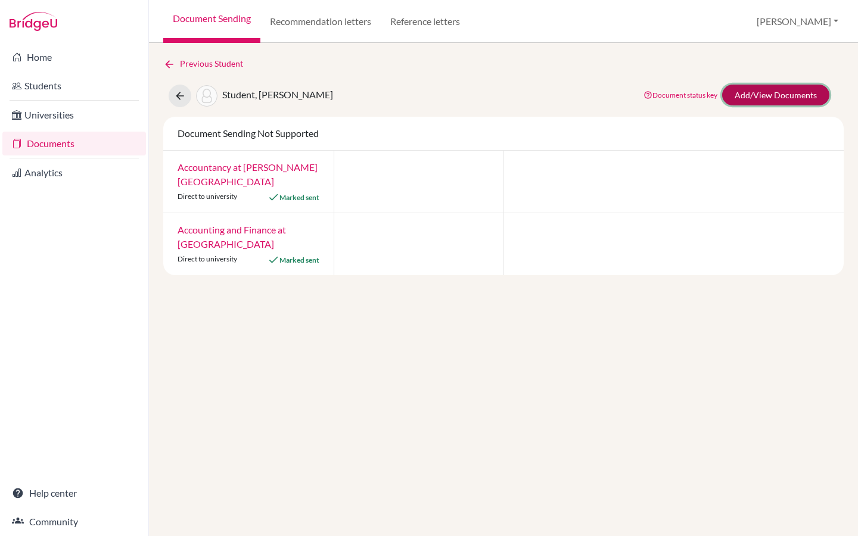
click at [782, 96] on link "Add/View Documents" at bounding box center [775, 95] width 107 height 21
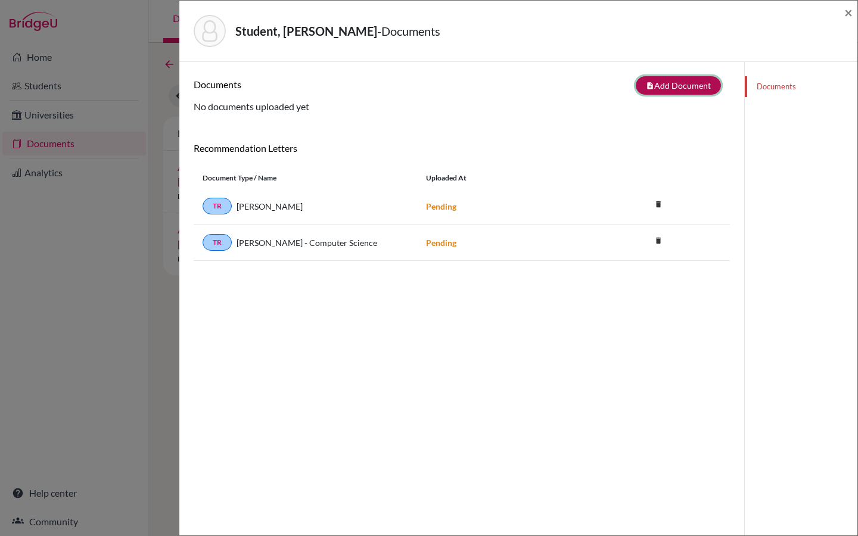
click at [688, 83] on button "note_add Add Document" at bounding box center [677, 85] width 85 height 18
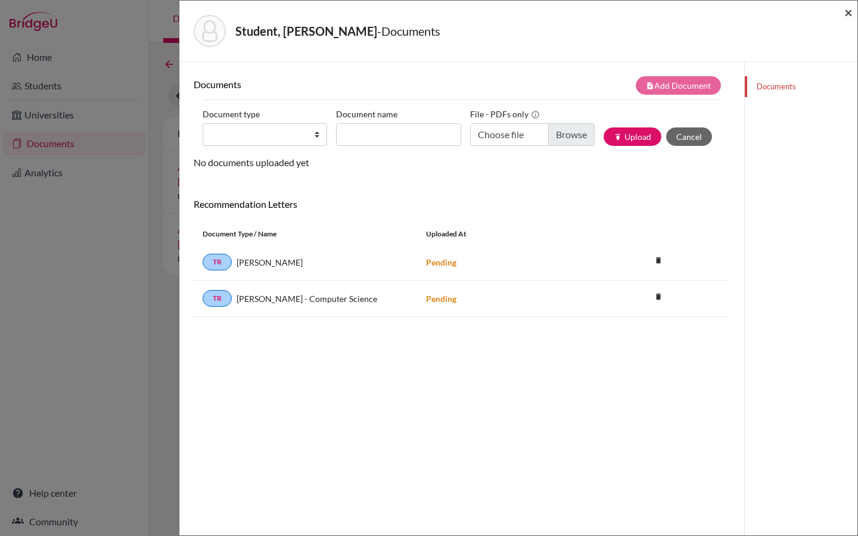
click at [851, 14] on span "×" at bounding box center [848, 12] width 8 height 17
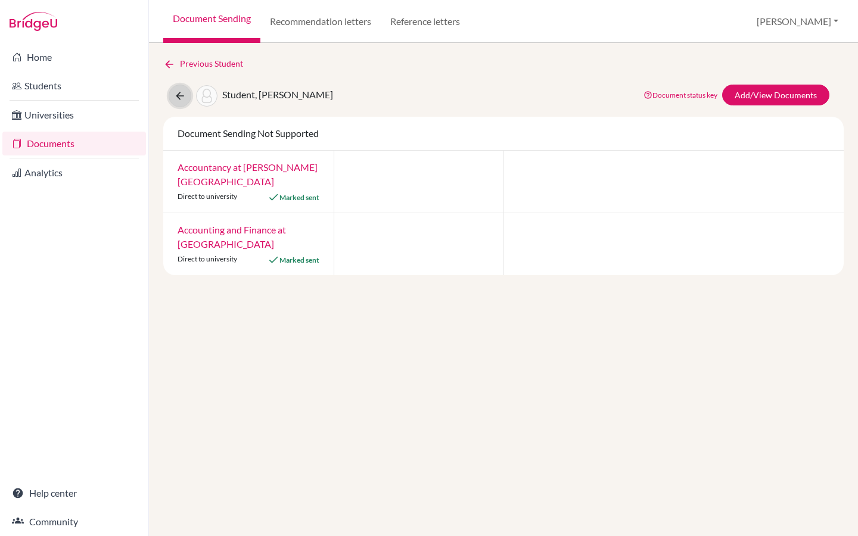
click at [180, 98] on icon at bounding box center [180, 96] width 12 height 12
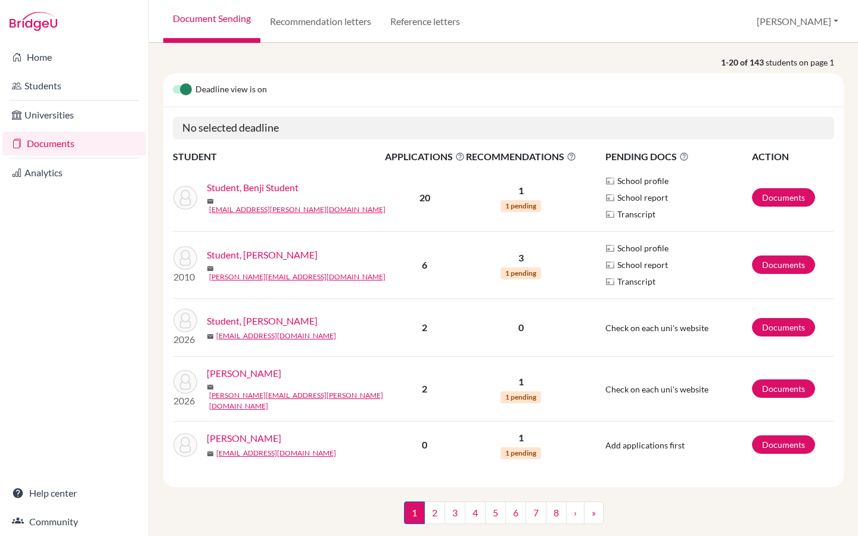
scroll to position [108, 0]
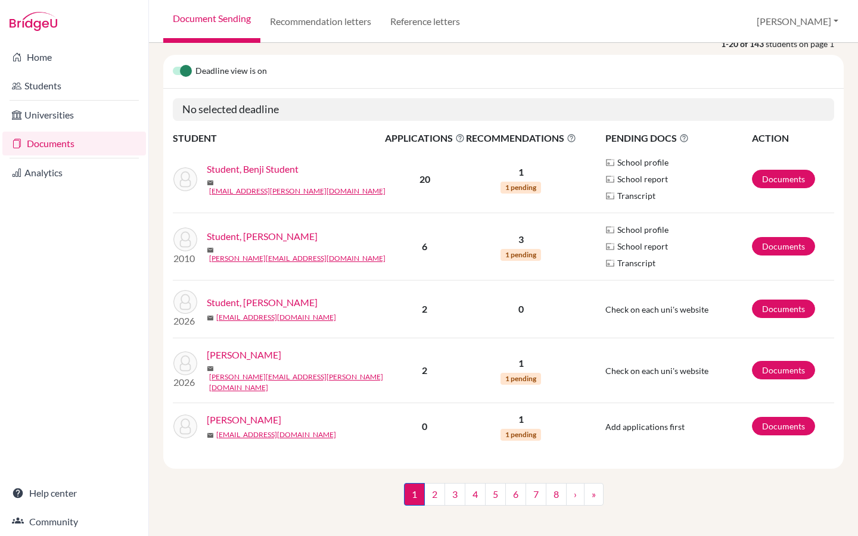
click at [263, 172] on link "Student, Benji Student" at bounding box center [253, 169] width 92 height 14
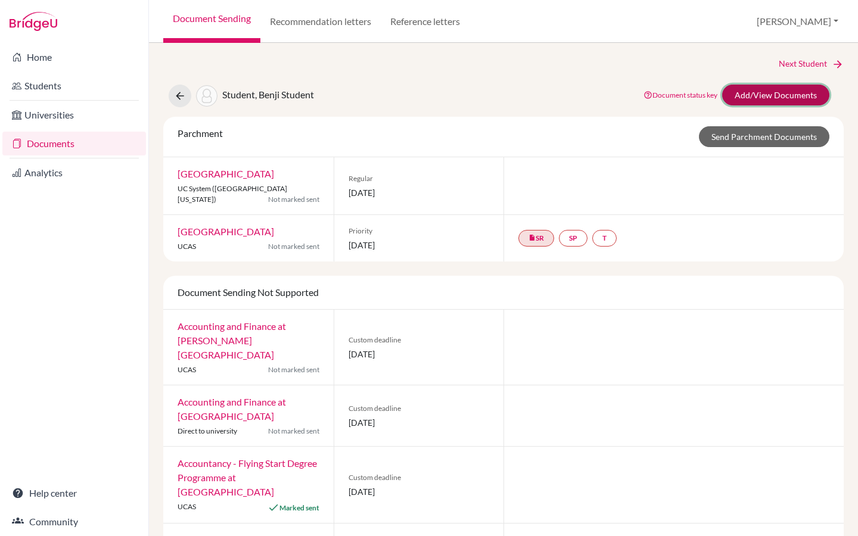
click at [761, 95] on link "Add/View Documents" at bounding box center [775, 95] width 107 height 21
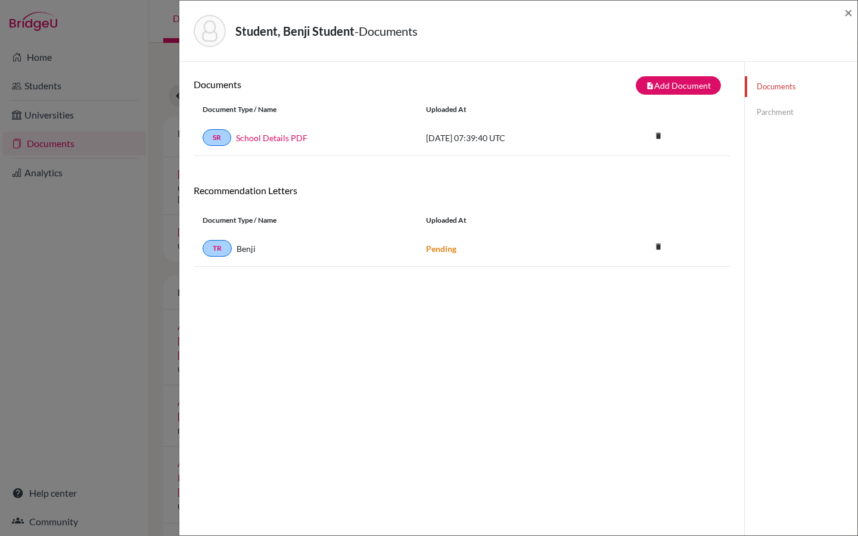
click at [780, 116] on link "Parchment" at bounding box center [800, 112] width 113 height 21
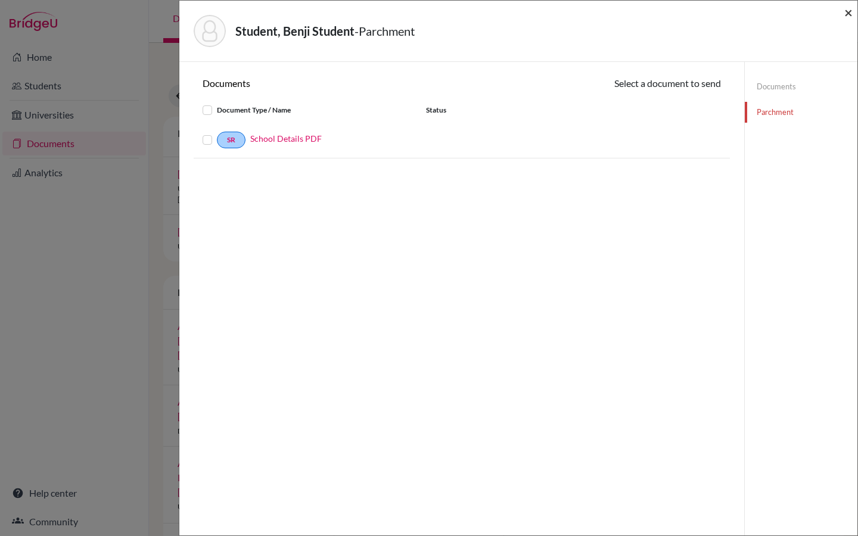
click at [846, 15] on span "×" at bounding box center [848, 12] width 8 height 17
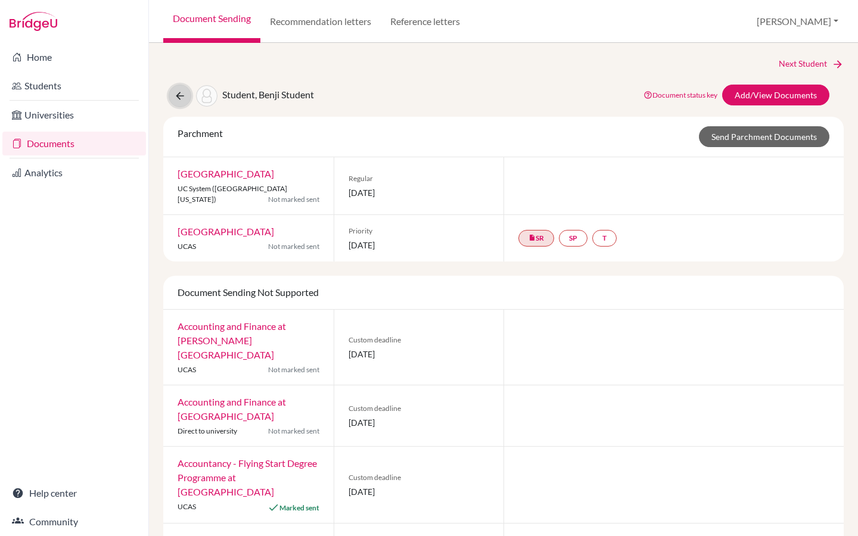
click at [180, 96] on icon at bounding box center [180, 96] width 12 height 12
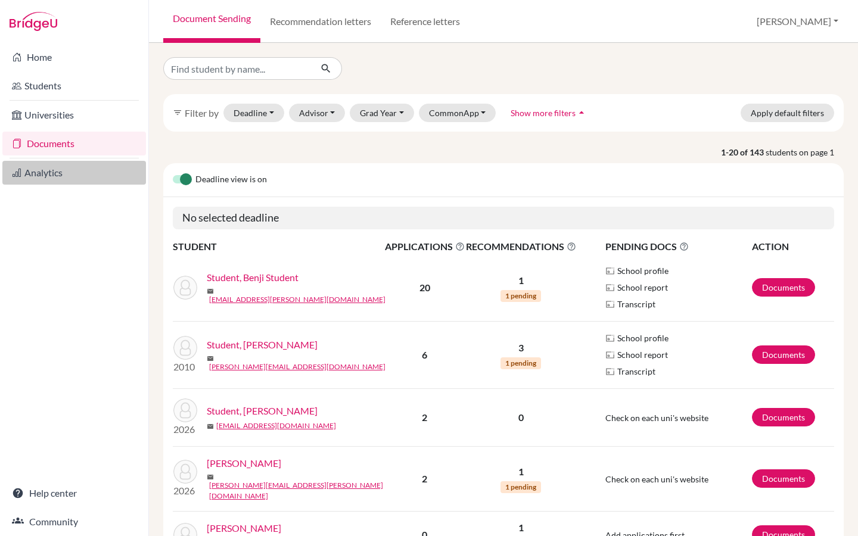
click at [80, 171] on link "Analytics" at bounding box center [74, 173] width 144 height 24
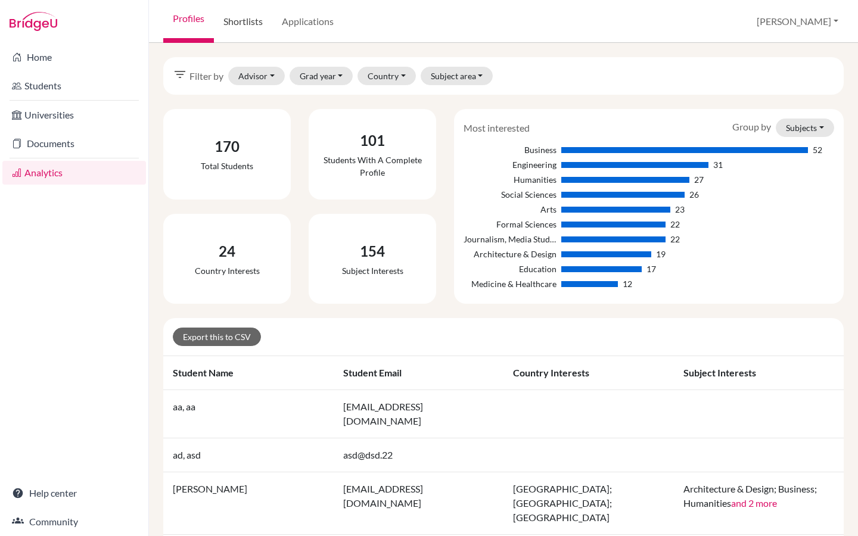
click at [236, 28] on link "Shortlists" at bounding box center [243, 21] width 58 height 43
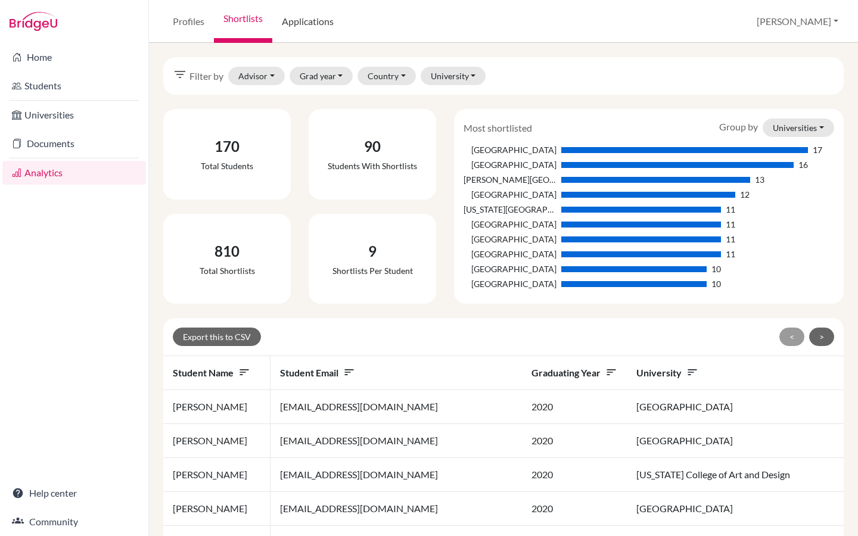
click at [314, 20] on link "Applications" at bounding box center [307, 21] width 71 height 43
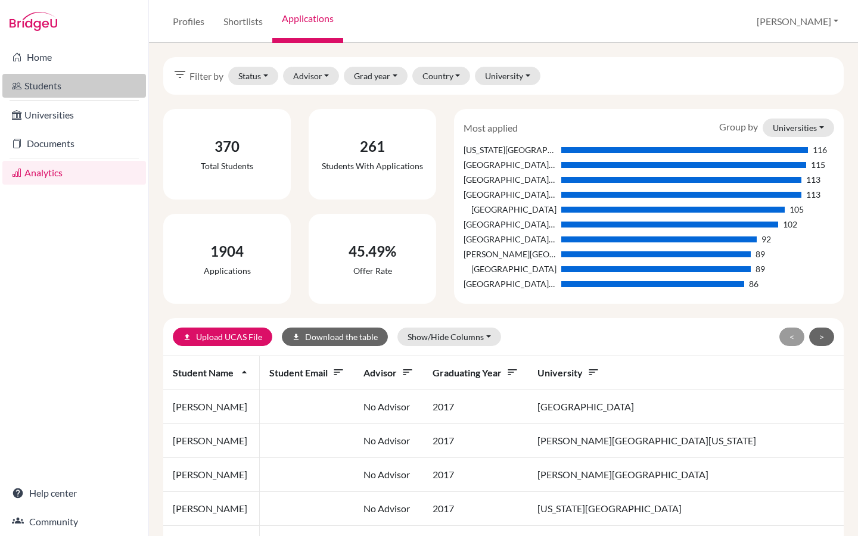
click at [51, 82] on link "Students" at bounding box center [74, 86] width 144 height 24
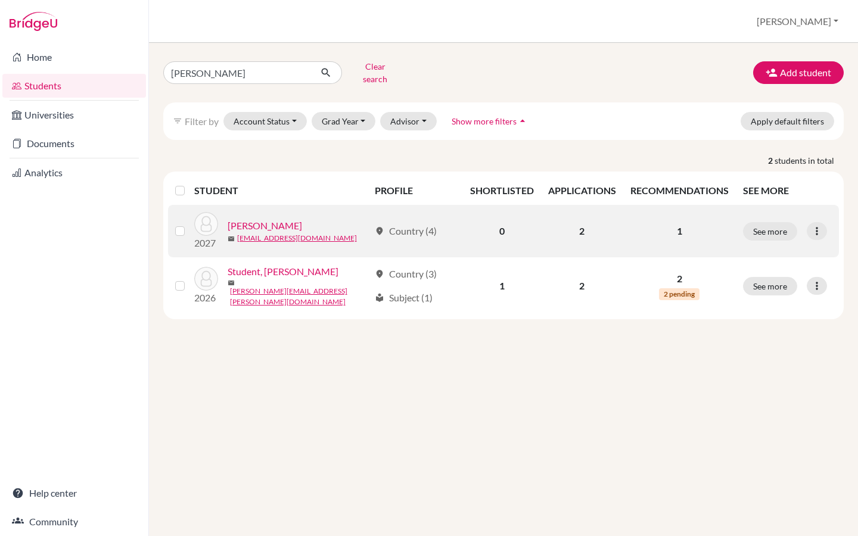
click at [257, 220] on link "[PERSON_NAME]" at bounding box center [264, 226] width 74 height 14
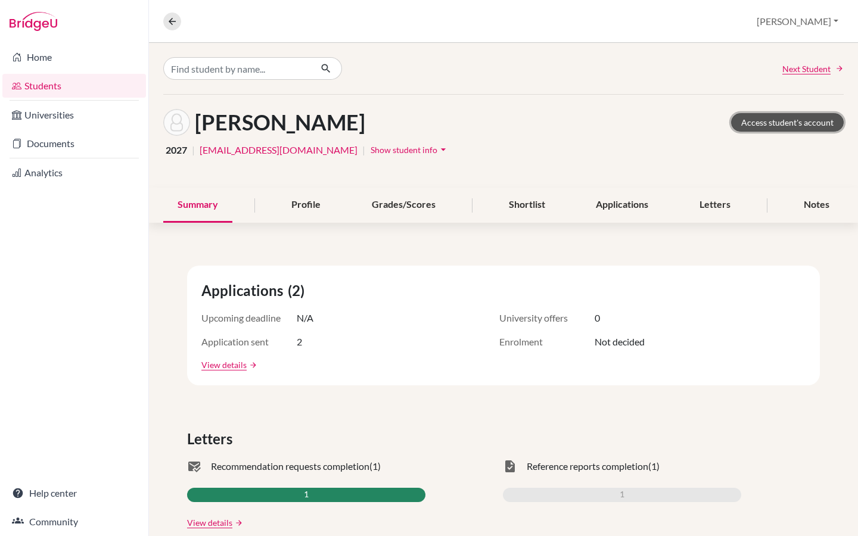
click at [808, 116] on link "Access student's account" at bounding box center [787, 122] width 113 height 18
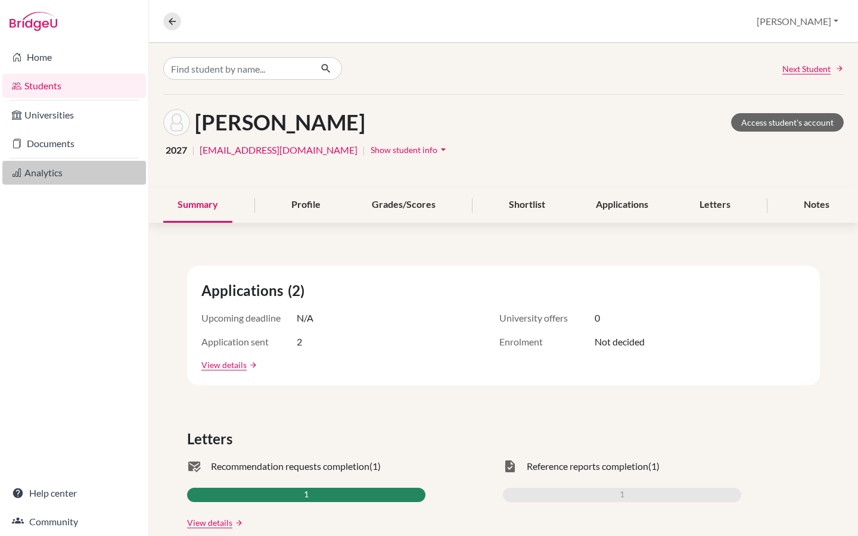
click at [77, 167] on link "Analytics" at bounding box center [74, 173] width 144 height 24
